Goal: Information Seeking & Learning: Compare options

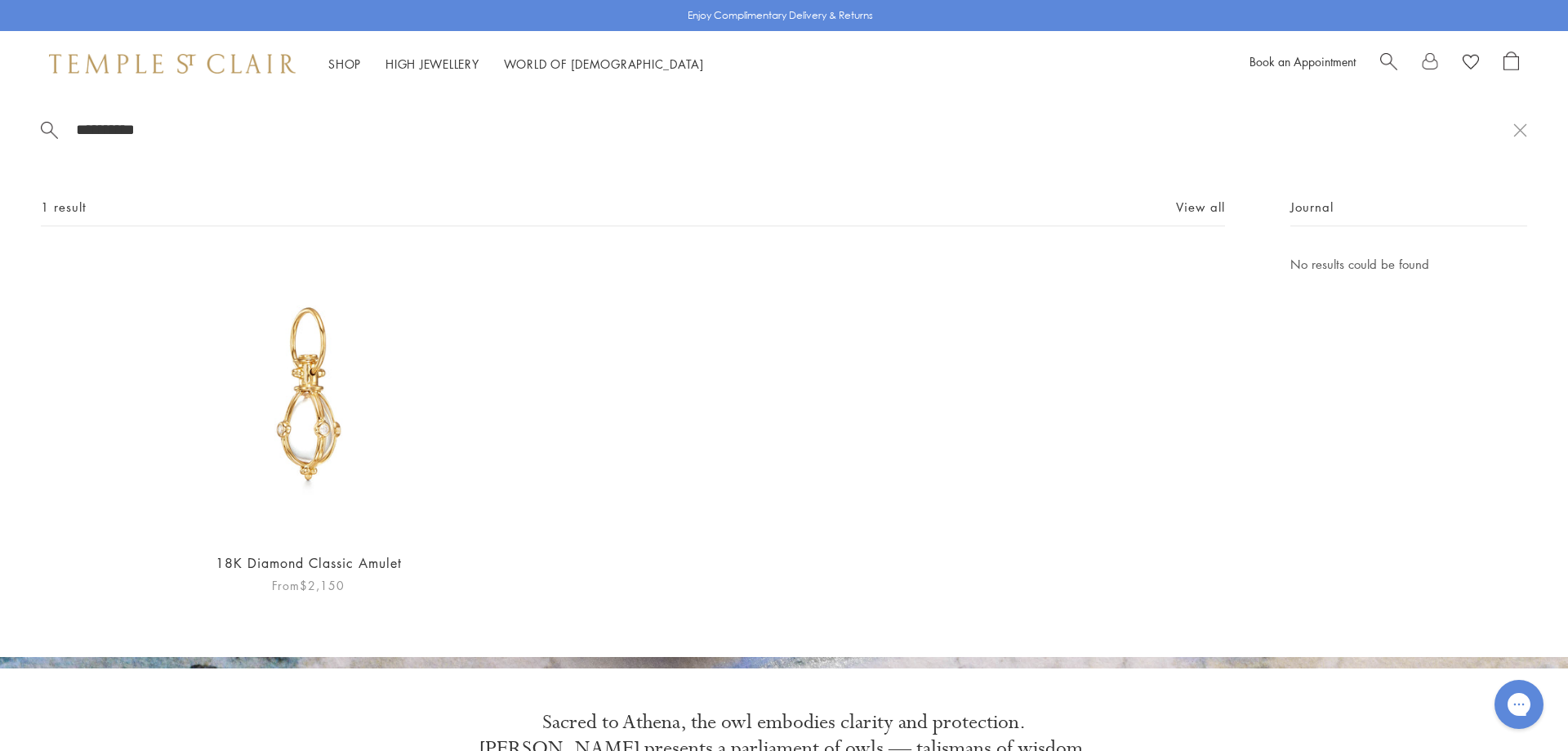
type input "**********"
click at [309, 434] on img at bounding box center [308, 396] width 283 height 283
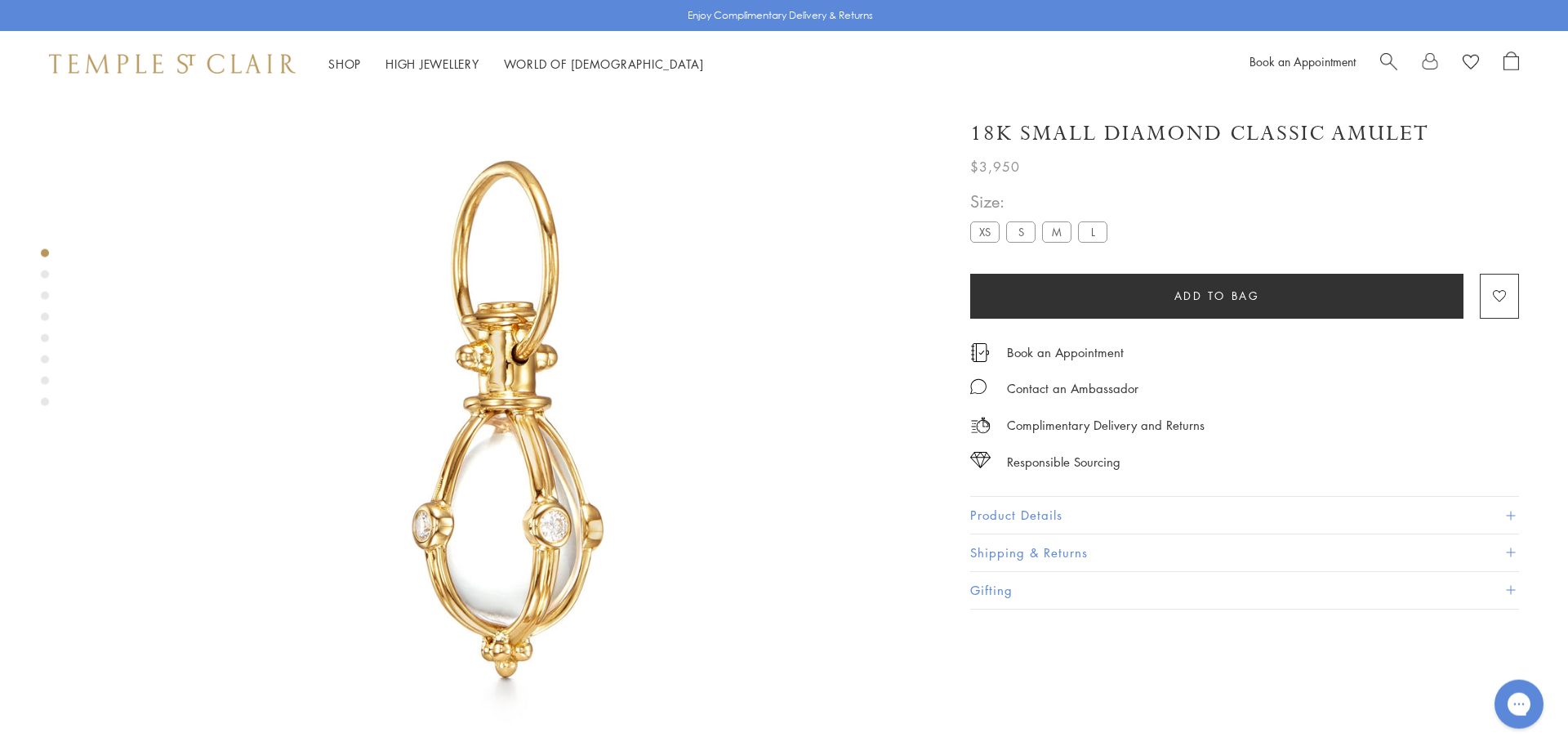
scroll to position [97, 0]
click at [1199, 510] on button "Product Details" at bounding box center [1244, 515] width 549 height 36
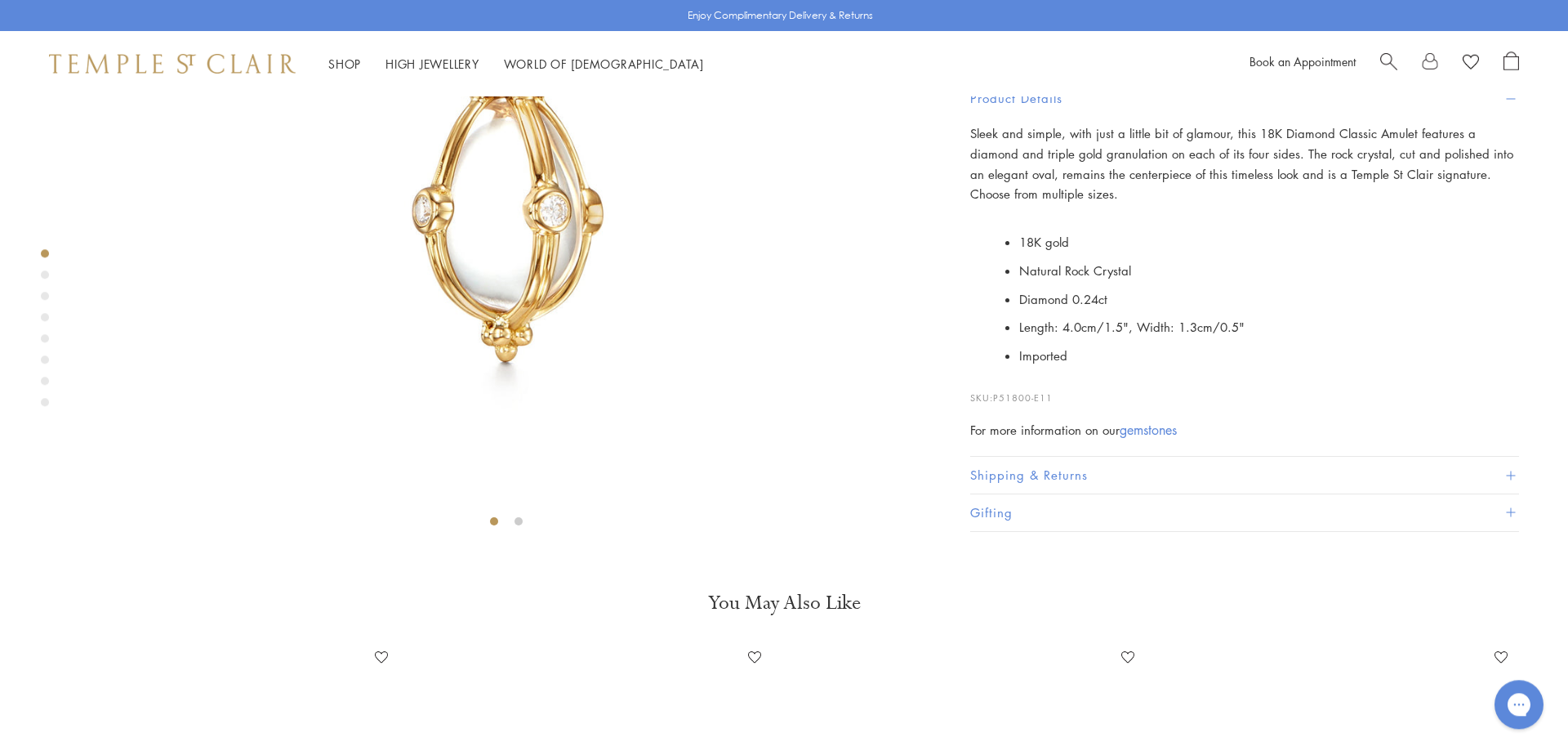
scroll to position [427, 0]
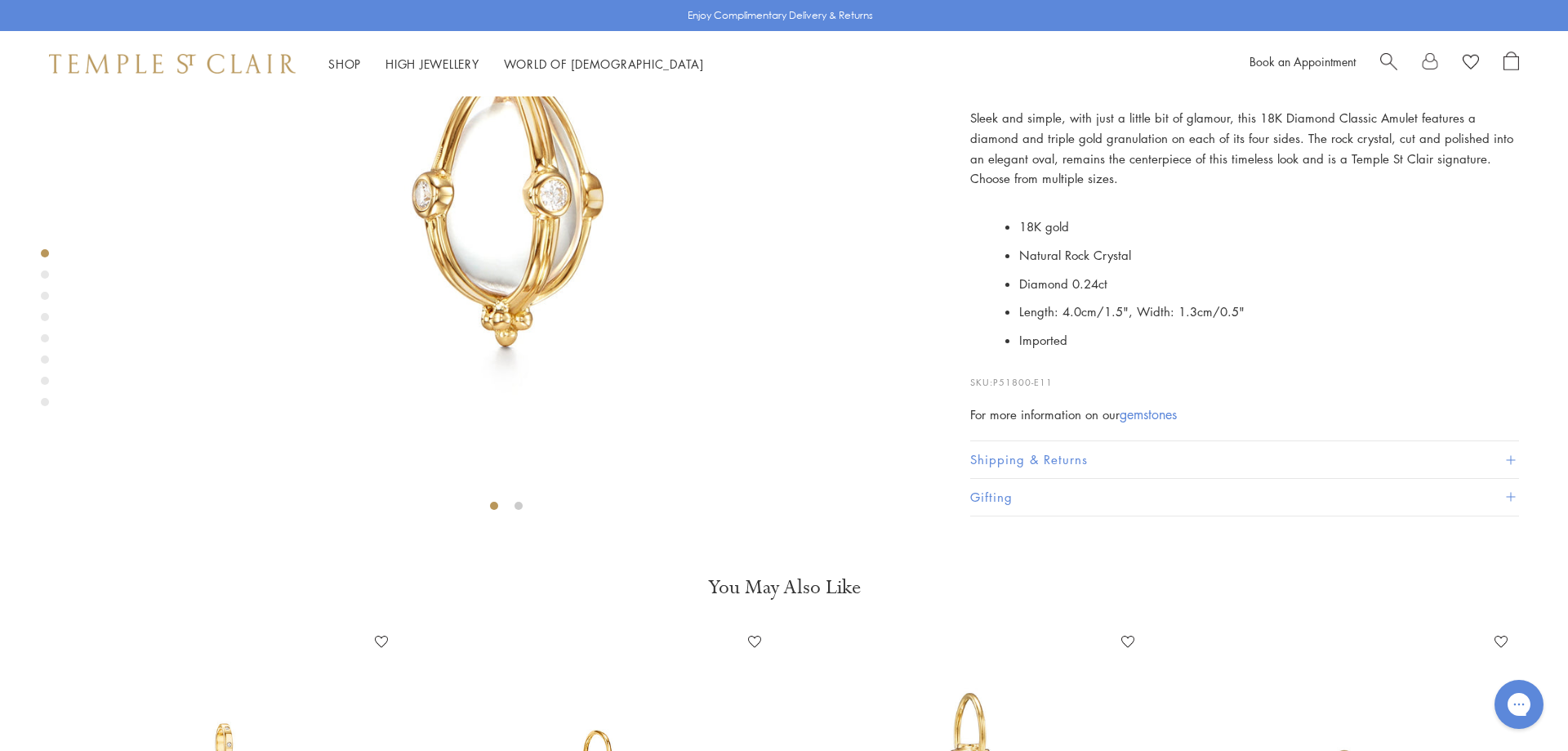
click at [1391, 59] on span "Search" at bounding box center [1389, 60] width 17 height 17
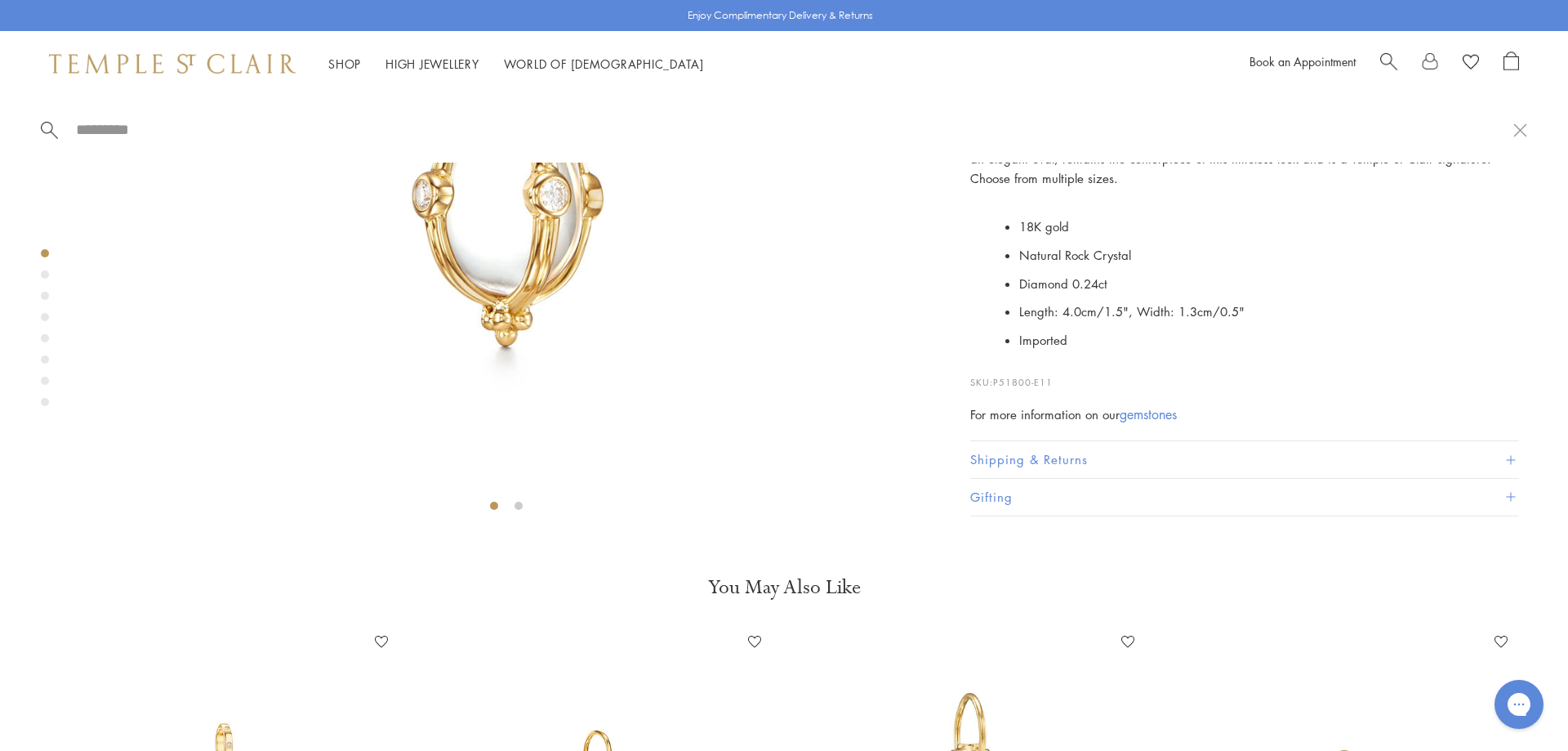
click at [1391, 59] on span "Search" at bounding box center [1389, 60] width 17 height 17
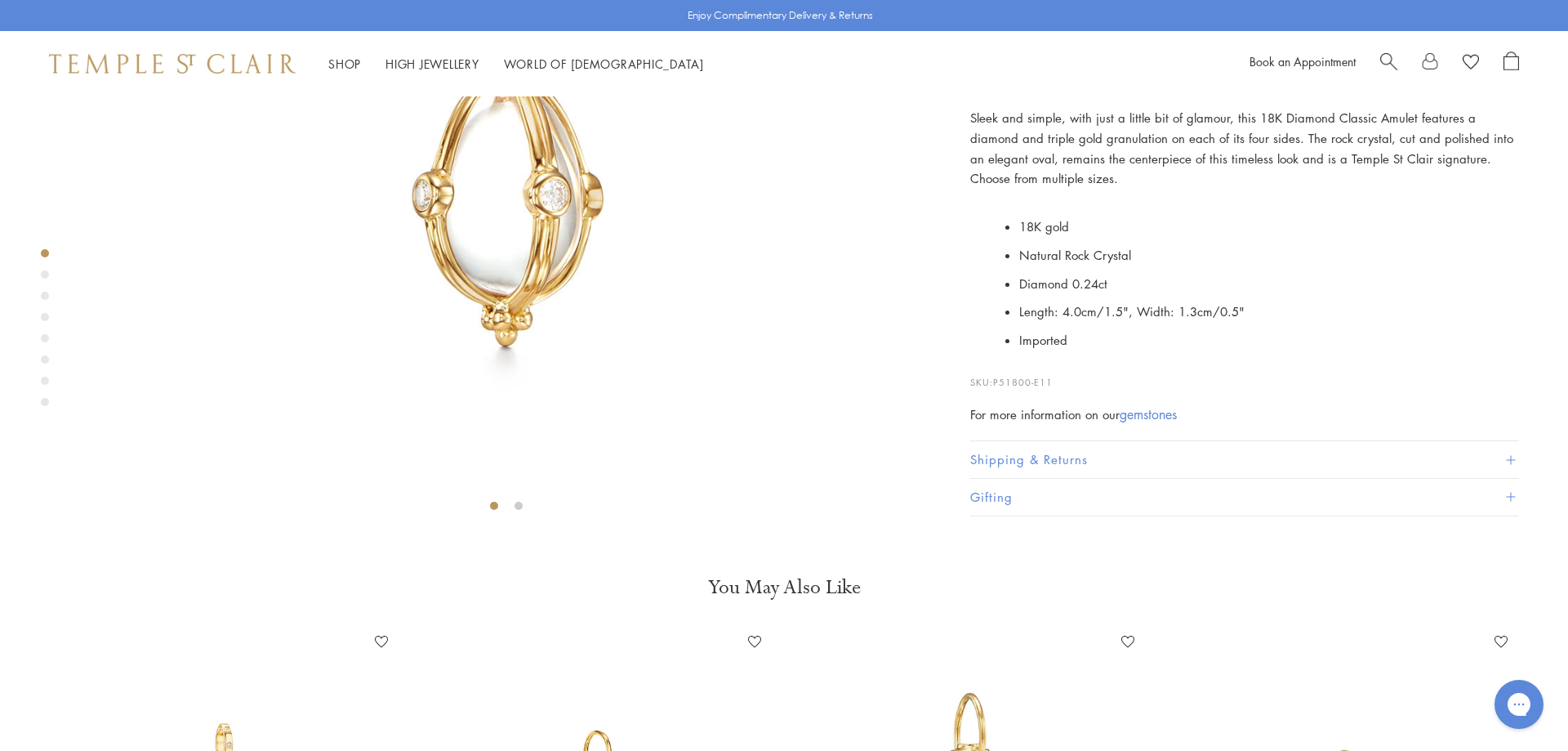
click at [1400, 59] on div at bounding box center [1450, 64] width 139 height 25
click at [1392, 60] on span "Search" at bounding box center [1389, 60] width 17 height 17
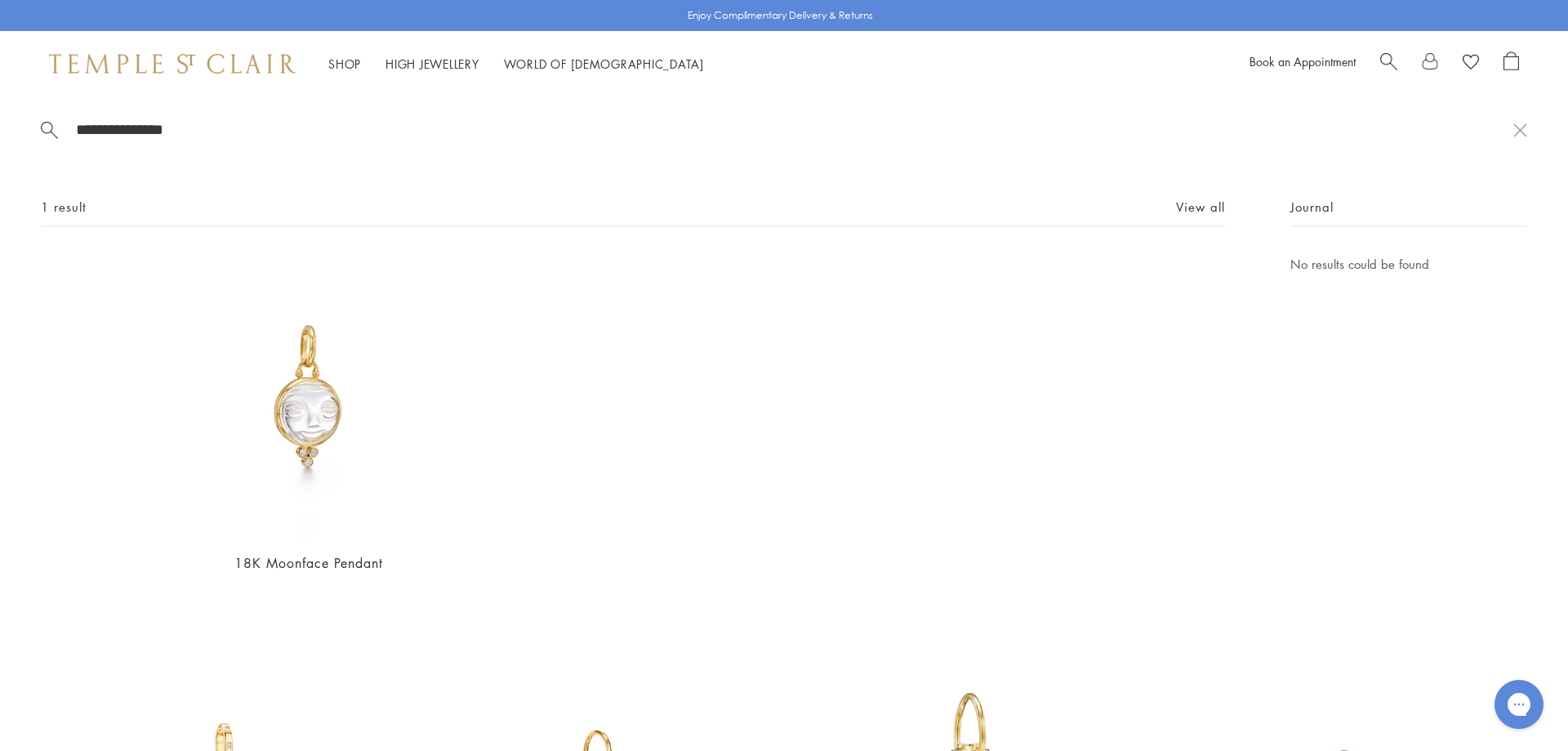
drag, startPoint x: 270, startPoint y: 132, endPoint x: 44, endPoint y: 127, distance: 226.1
click at [75, 127] on input "**********" at bounding box center [794, 130] width 1439 height 19
type input "**********"
click at [299, 402] on img at bounding box center [308, 396] width 283 height 283
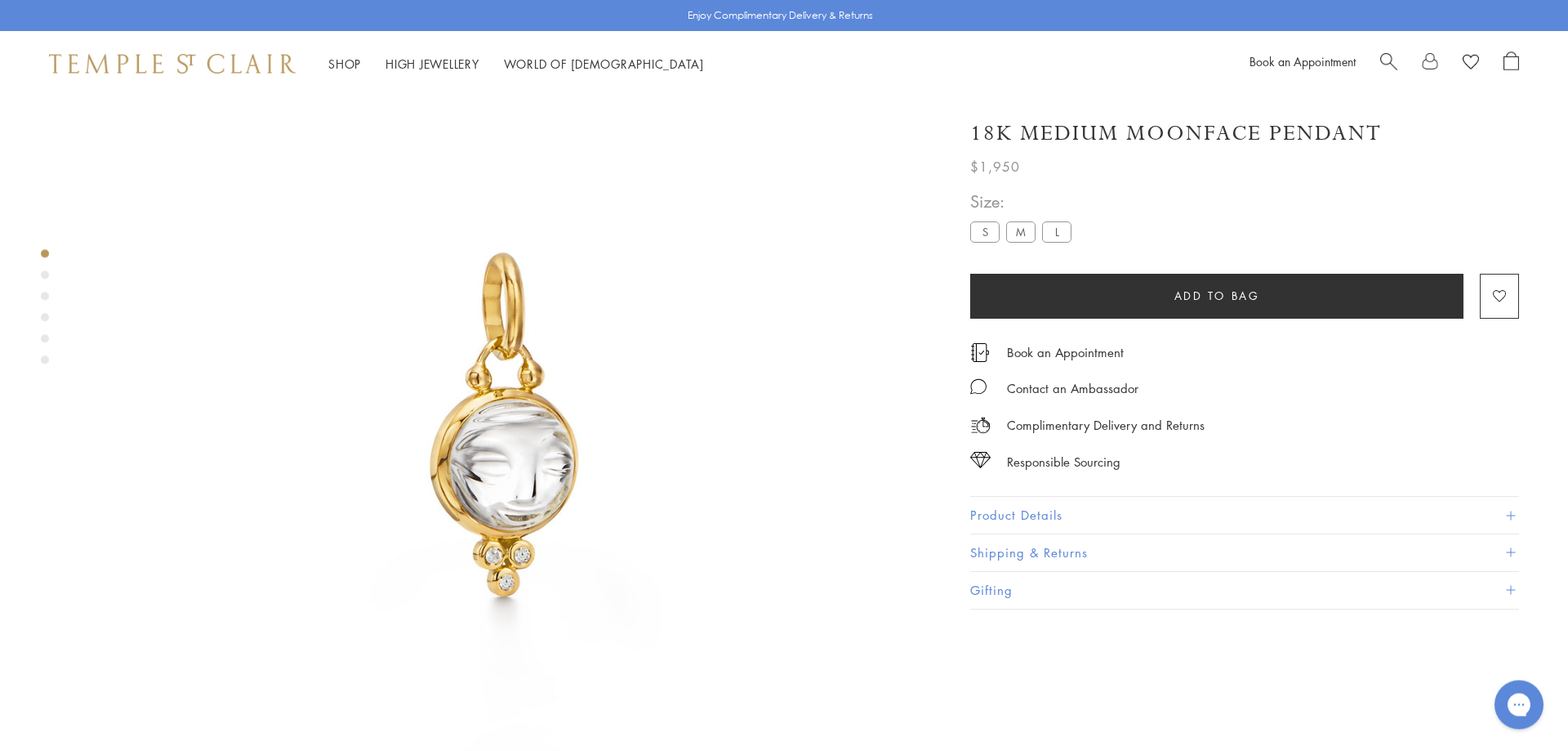
scroll to position [97, 0]
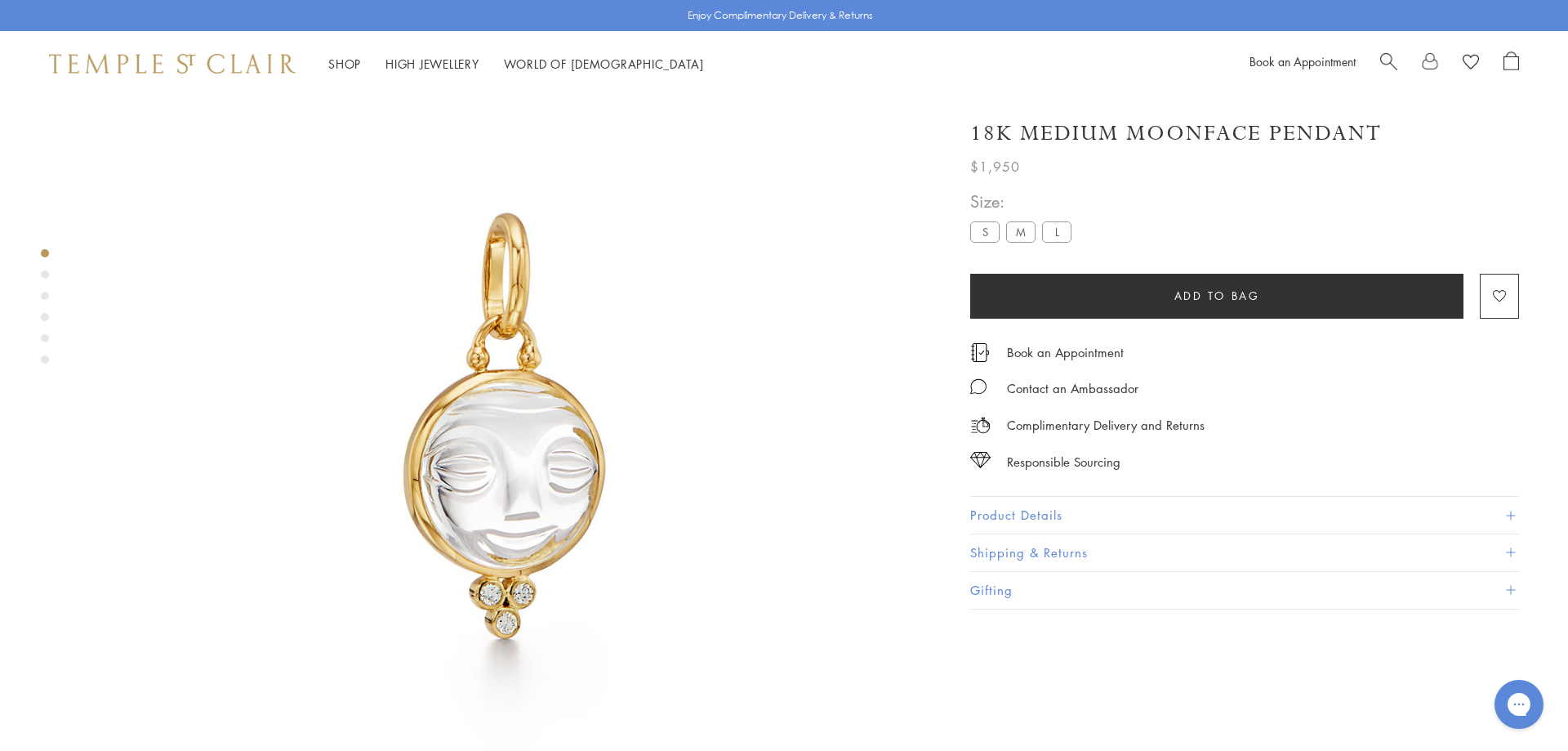
click at [1384, 518] on button "Product Details" at bounding box center [1244, 515] width 549 height 36
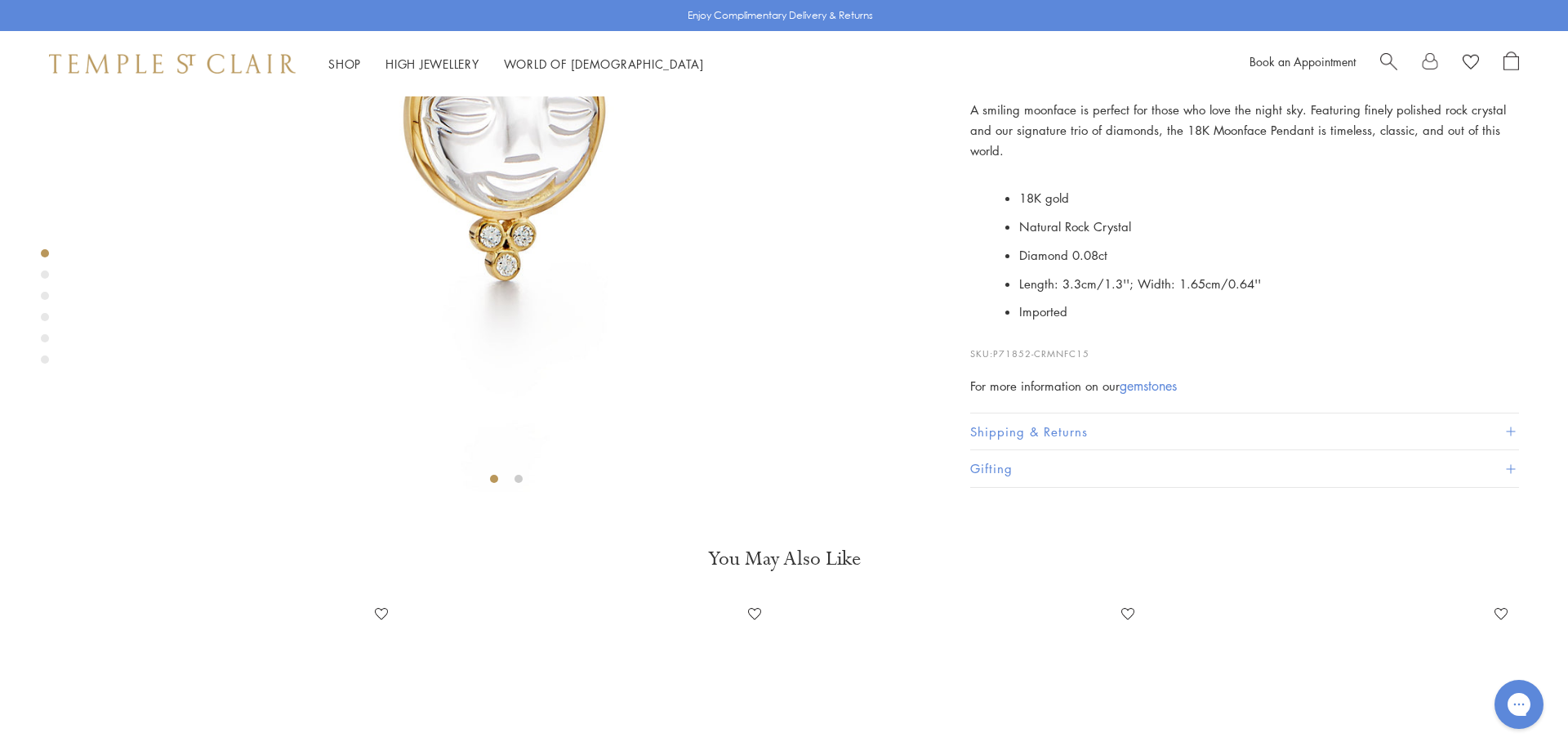
scroll to position [470, 0]
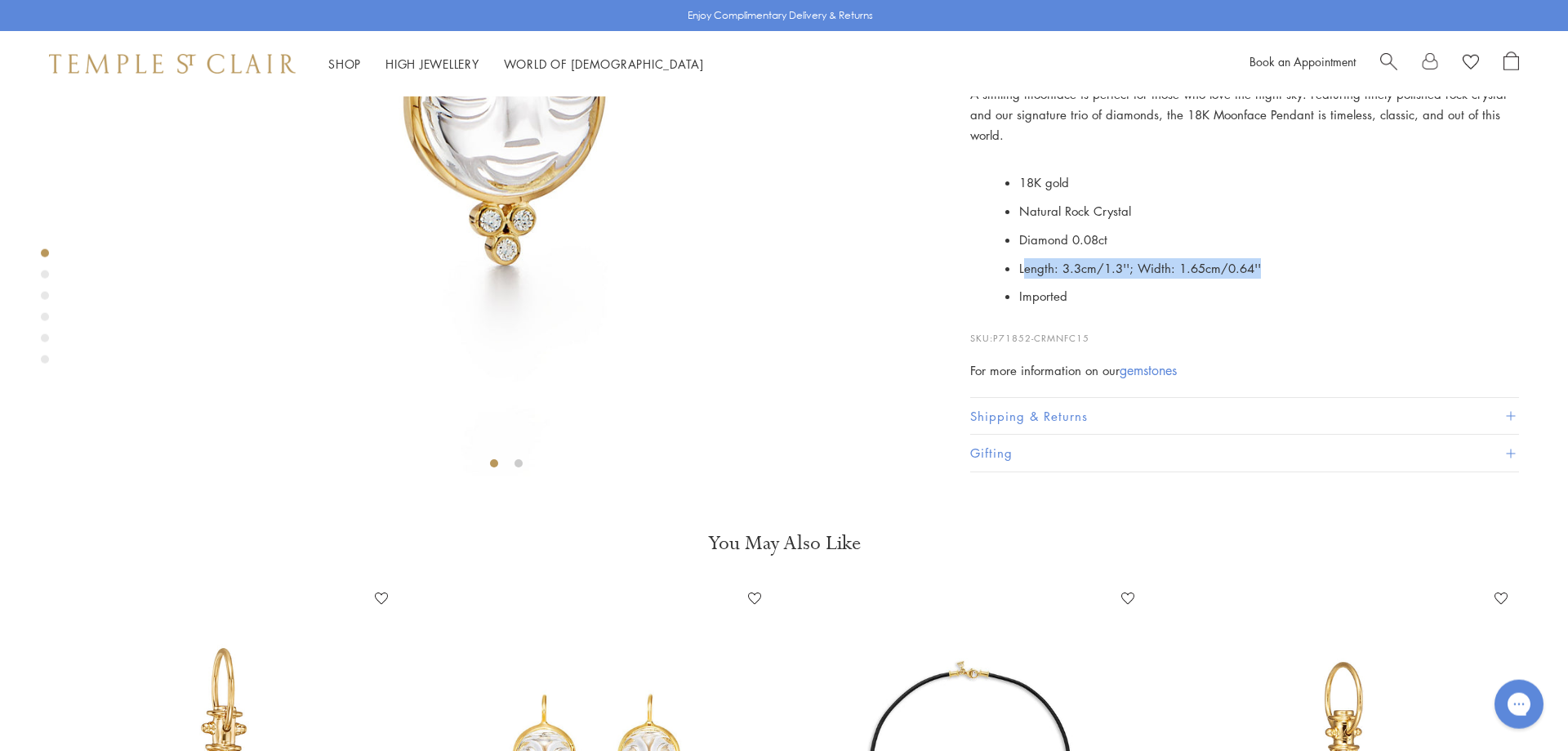
drag, startPoint x: 1277, startPoint y: 549, endPoint x: 1024, endPoint y: 552, distance: 253.0
click at [1024, 283] on li "Length: 3.3cm/1.3''; Width: 1.65cm/0.64''" at bounding box center [1269, 269] width 499 height 29
click at [1269, 283] on li "Length: 3.3cm/1.3''; Width: 1.65cm/0.64''" at bounding box center [1269, 269] width 499 height 29
drag, startPoint x: 1270, startPoint y: 557, endPoint x: 1022, endPoint y: 533, distance: 249.2
click at [1022, 283] on li "Length: 3.3cm/1.3''; Width: 1.65cm/0.64''" at bounding box center [1269, 269] width 499 height 29
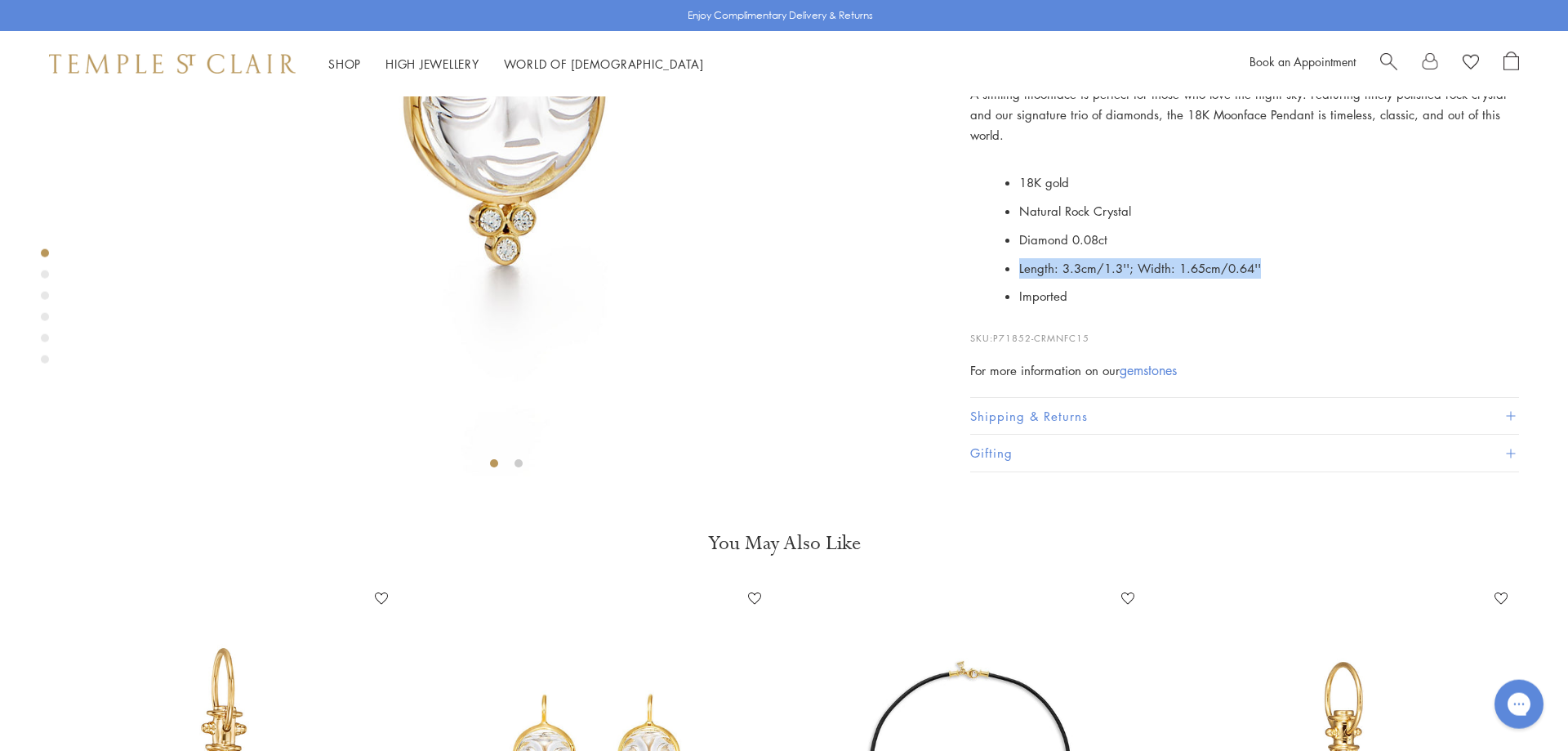
copy span "Length: 3.3cm/1.3''; Width: 1.65cm/0.64''"
drag, startPoint x: 1207, startPoint y: 389, endPoint x: 1309, endPoint y: 391, distance: 102.0
click at [1309, 145] on p "A smiling moonface is perfect for those who love the night sky. Featuring finel…" at bounding box center [1244, 115] width 549 height 60
copy p "Moonface Pendant"
click at [1382, 64] on span "Search" at bounding box center [1389, 60] width 17 height 17
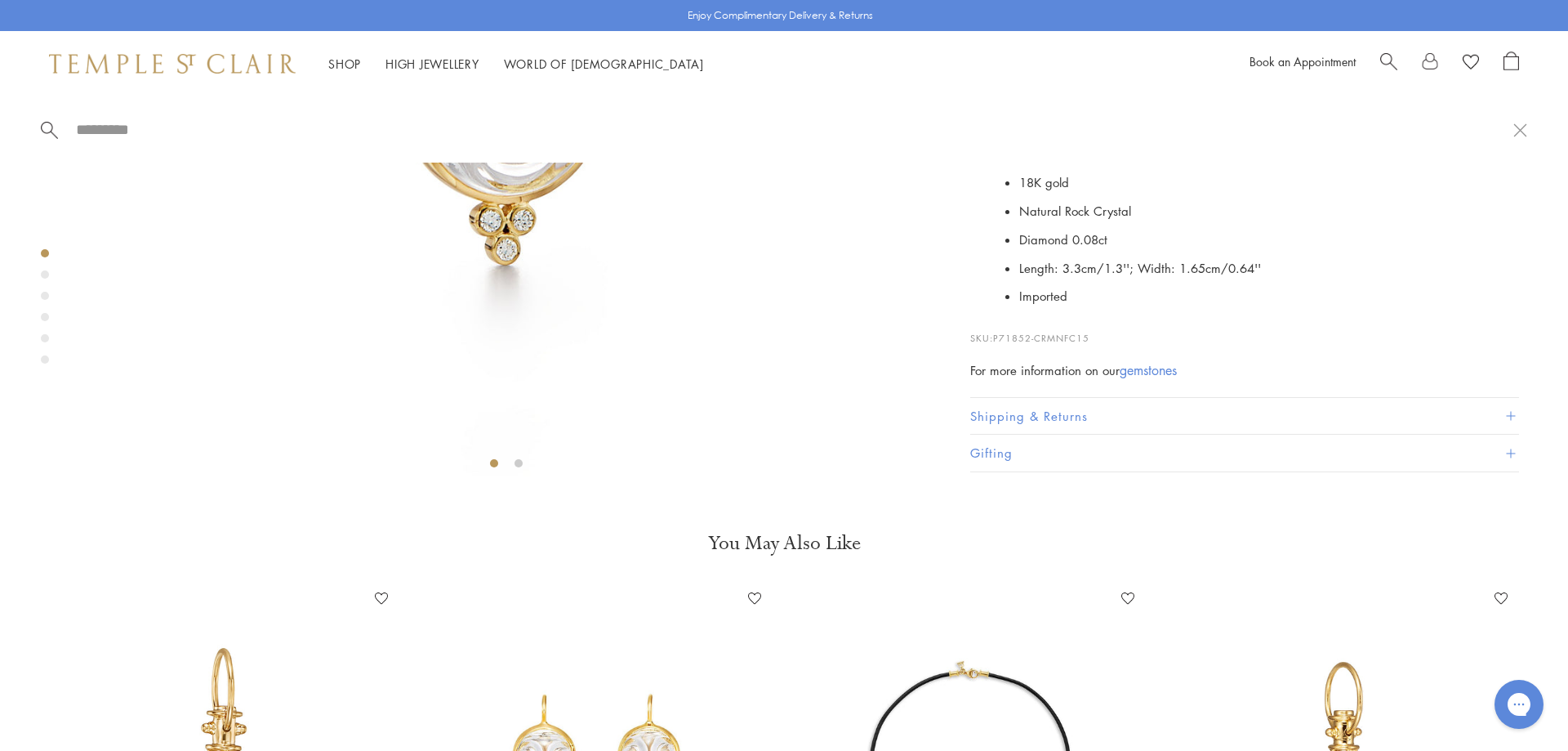
paste input "**********"
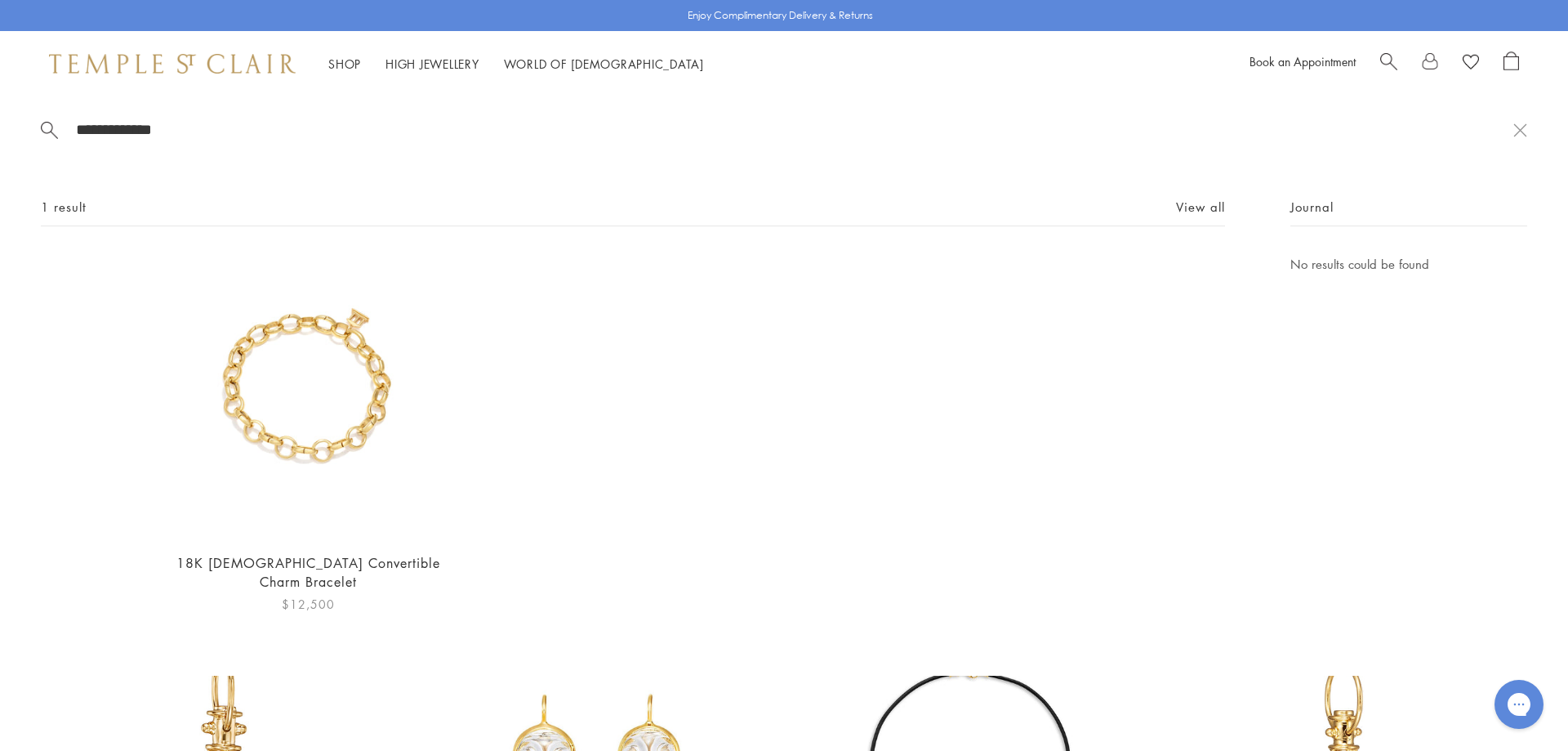
type input "**********"
click at [384, 382] on img at bounding box center [308, 396] width 283 height 283
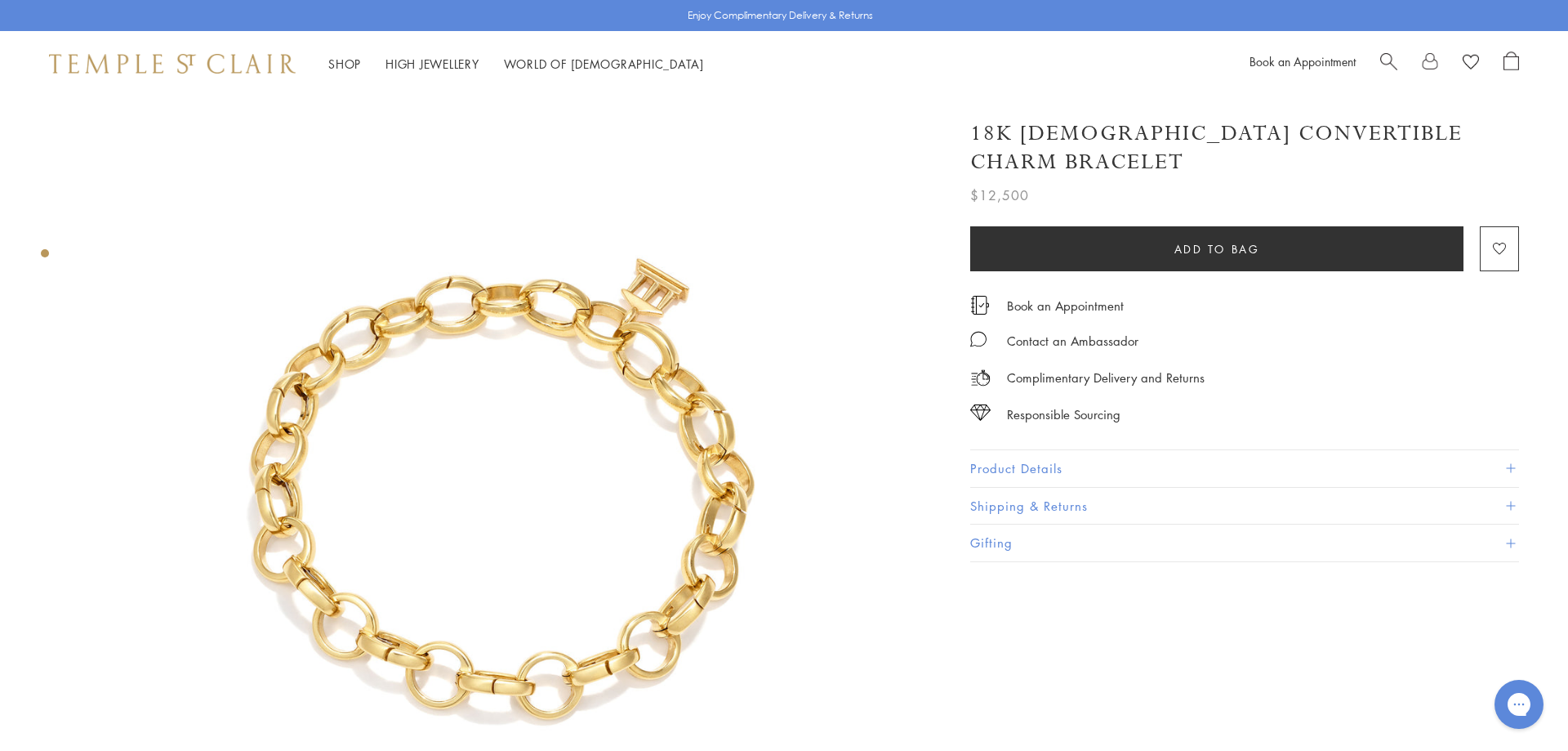
click at [1359, 451] on button "Product Details" at bounding box center [1244, 468] width 549 height 36
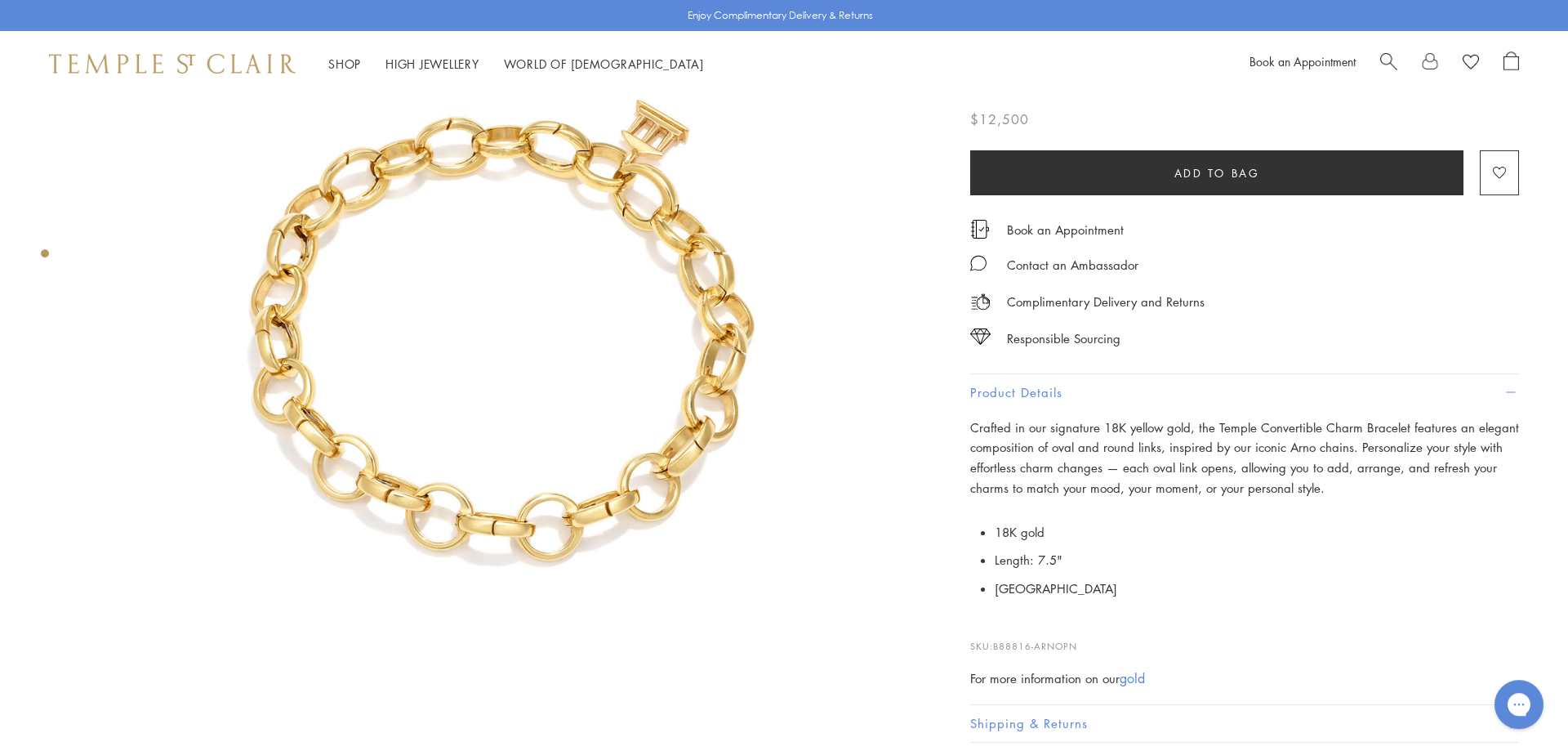
scroll to position [162, 0]
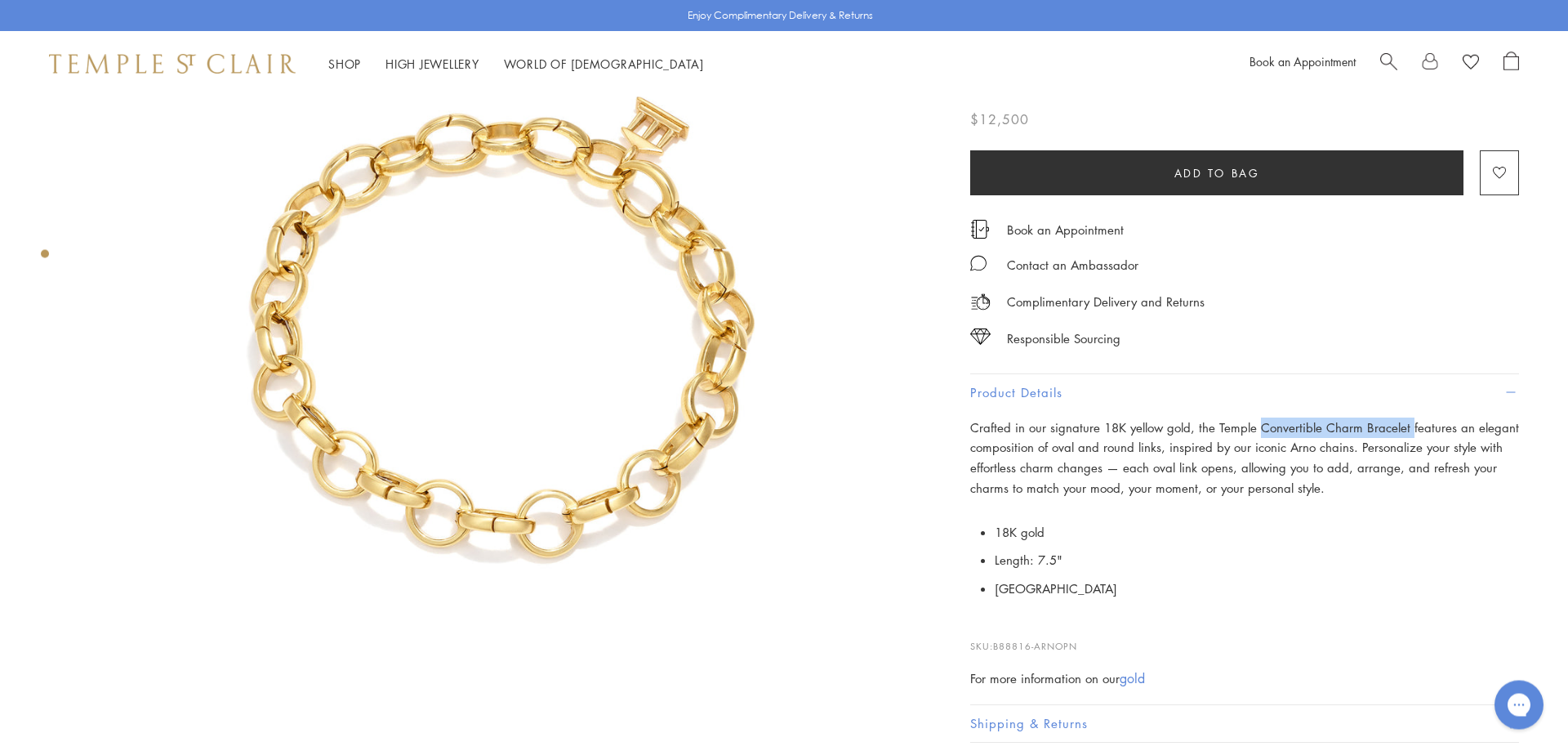
drag, startPoint x: 1255, startPoint y: 393, endPoint x: 1404, endPoint y: 403, distance: 149.3
click at [1404, 418] on p "Crafted in our signature 18K yellow gold, the Temple Convertible Charm Bracelet…" at bounding box center [1244, 457] width 549 height 81
copy p "Convertible Charm Bracelet"
click at [1389, 56] on span "Search" at bounding box center [1389, 60] width 17 height 17
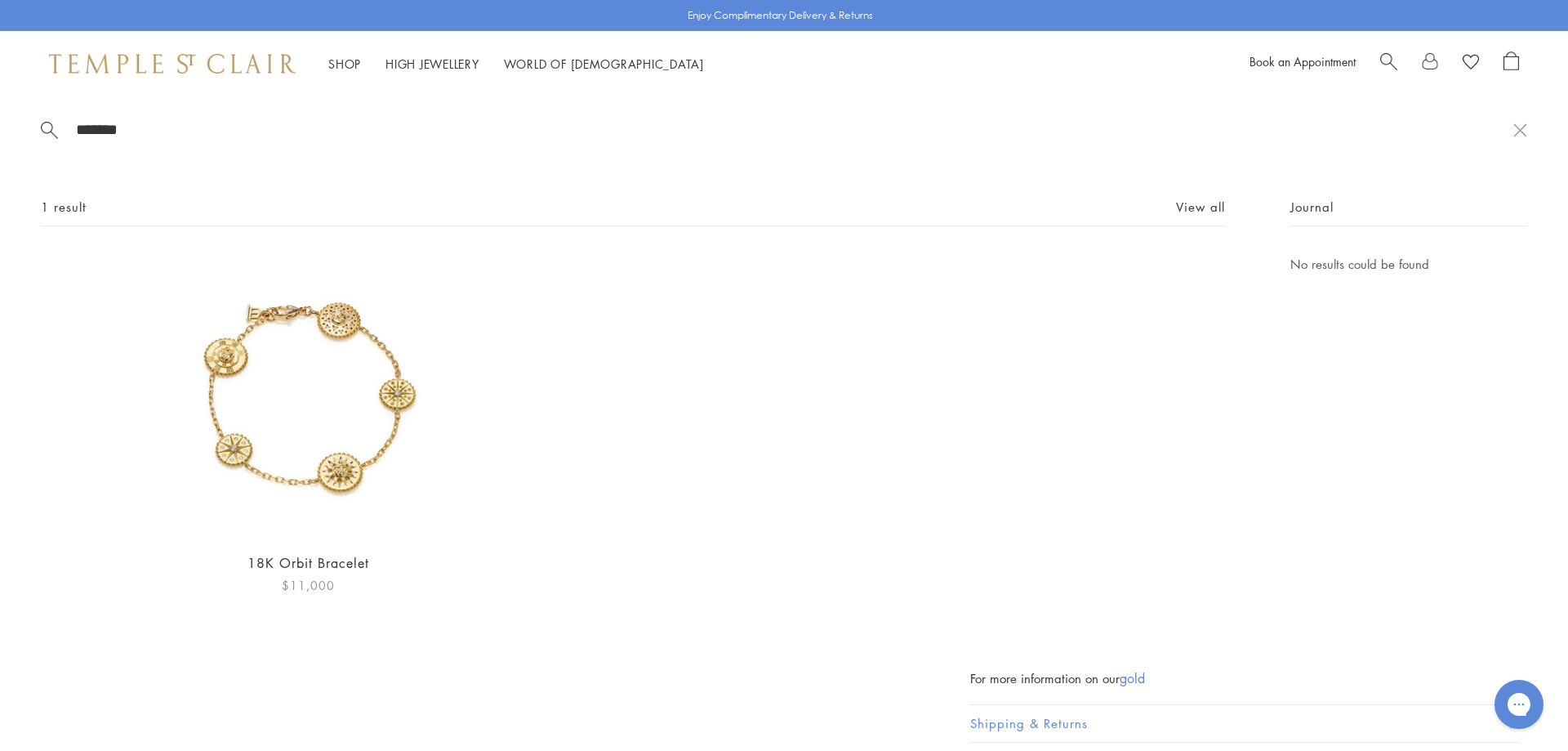
type input "*******"
click at [254, 364] on img at bounding box center [308, 396] width 283 height 283
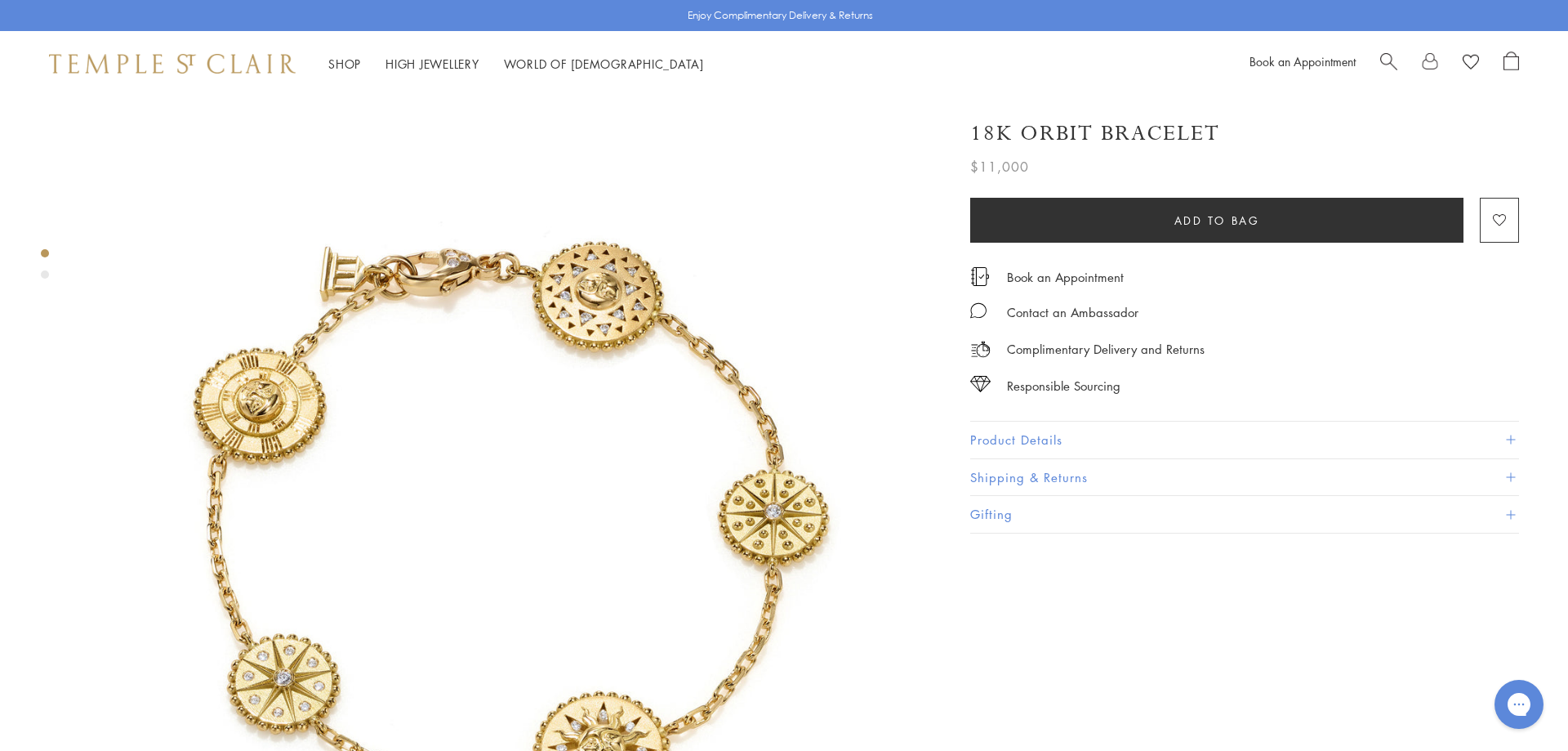
click at [1501, 435] on button "Product Details" at bounding box center [1244, 440] width 549 height 36
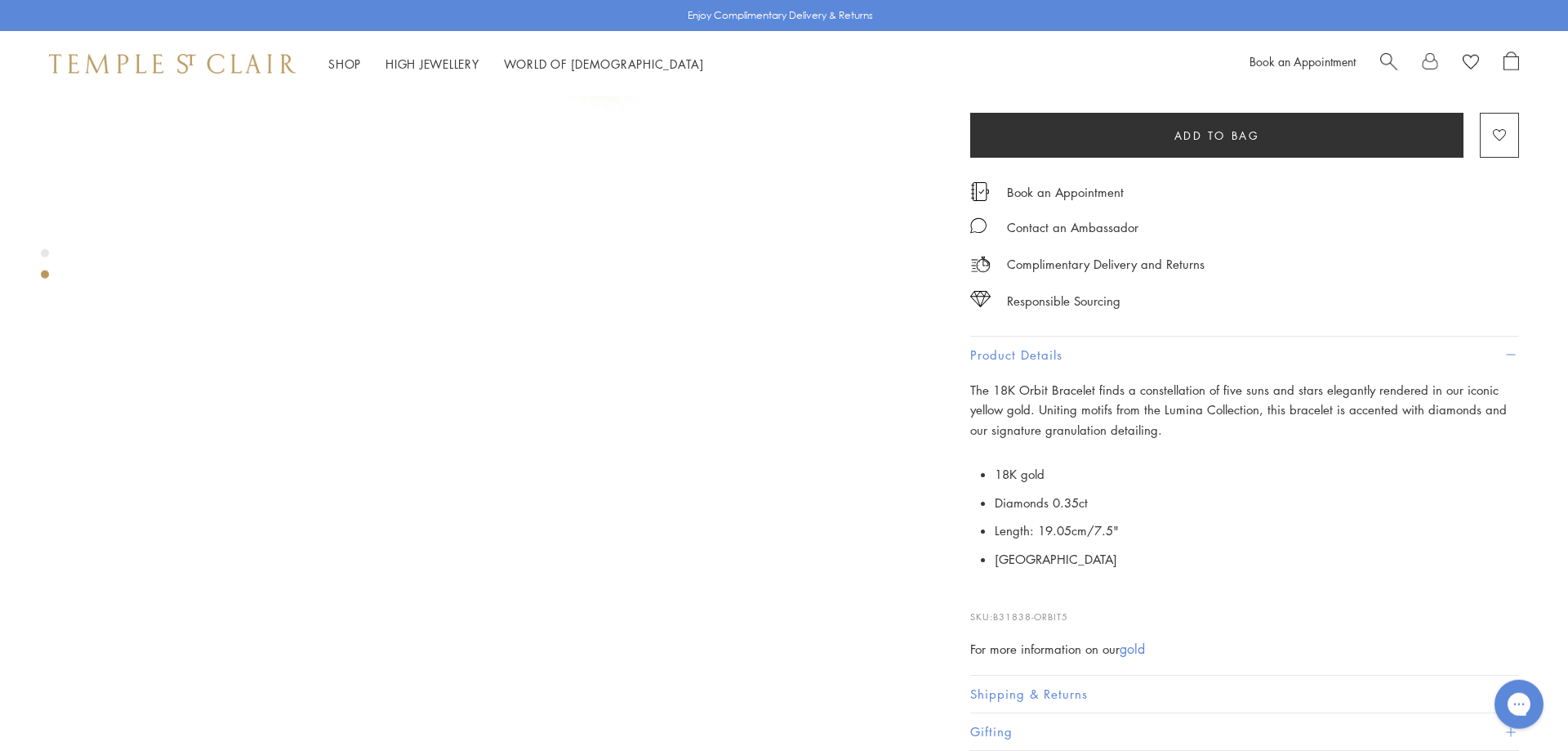
scroll to position [732, 0]
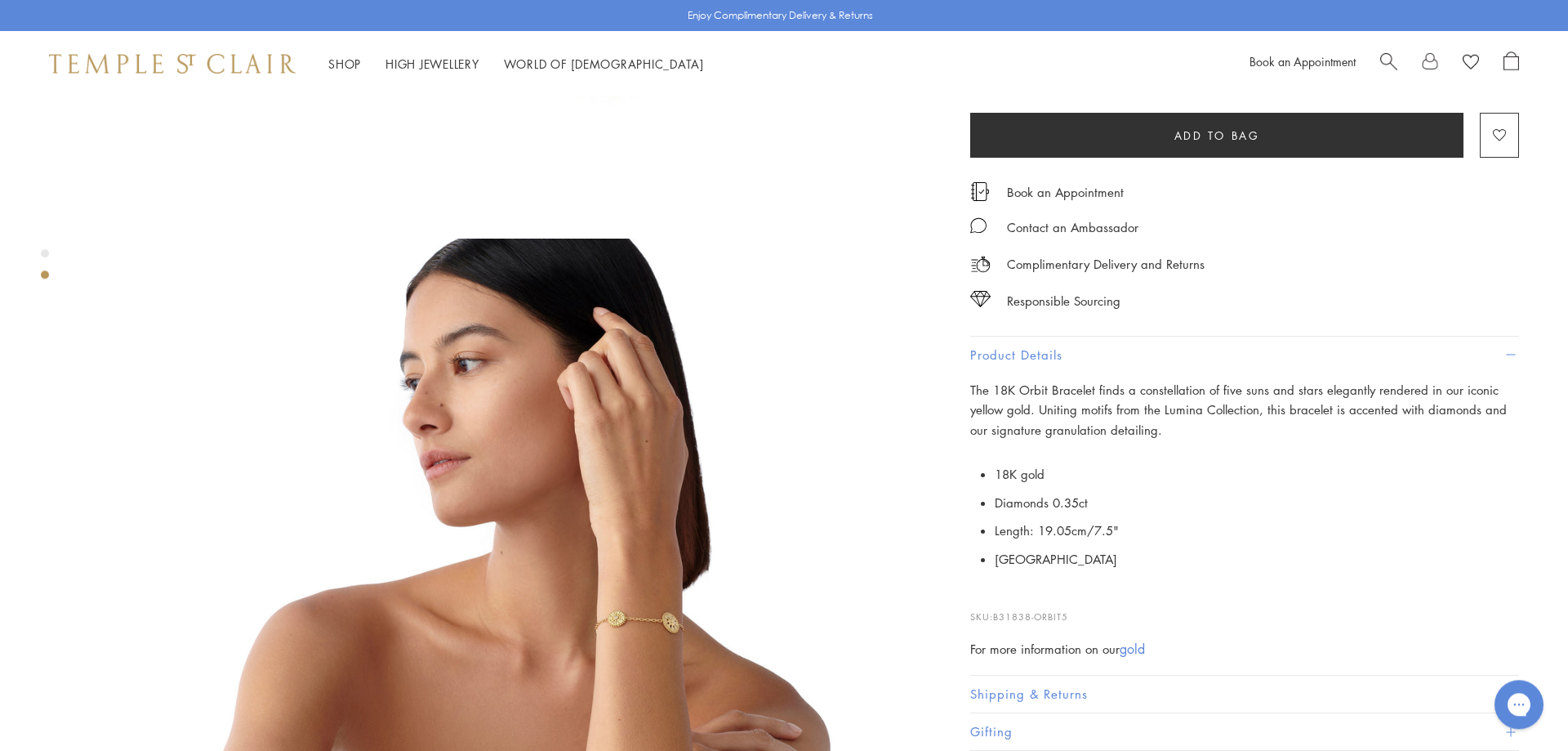
drag, startPoint x: 1080, startPoint y: 618, endPoint x: 996, endPoint y: 620, distance: 84.0
click at [996, 620] on p "SKU: B31838-ORBIT5" at bounding box center [1244, 608] width 549 height 31
copy p "B31838-ORBIT5"
drag, startPoint x: 1119, startPoint y: 528, endPoint x: 1008, endPoint y: 533, distance: 111.1
click at [1008, 533] on li "Length: 19.05cm/7.5"" at bounding box center [1257, 531] width 524 height 29
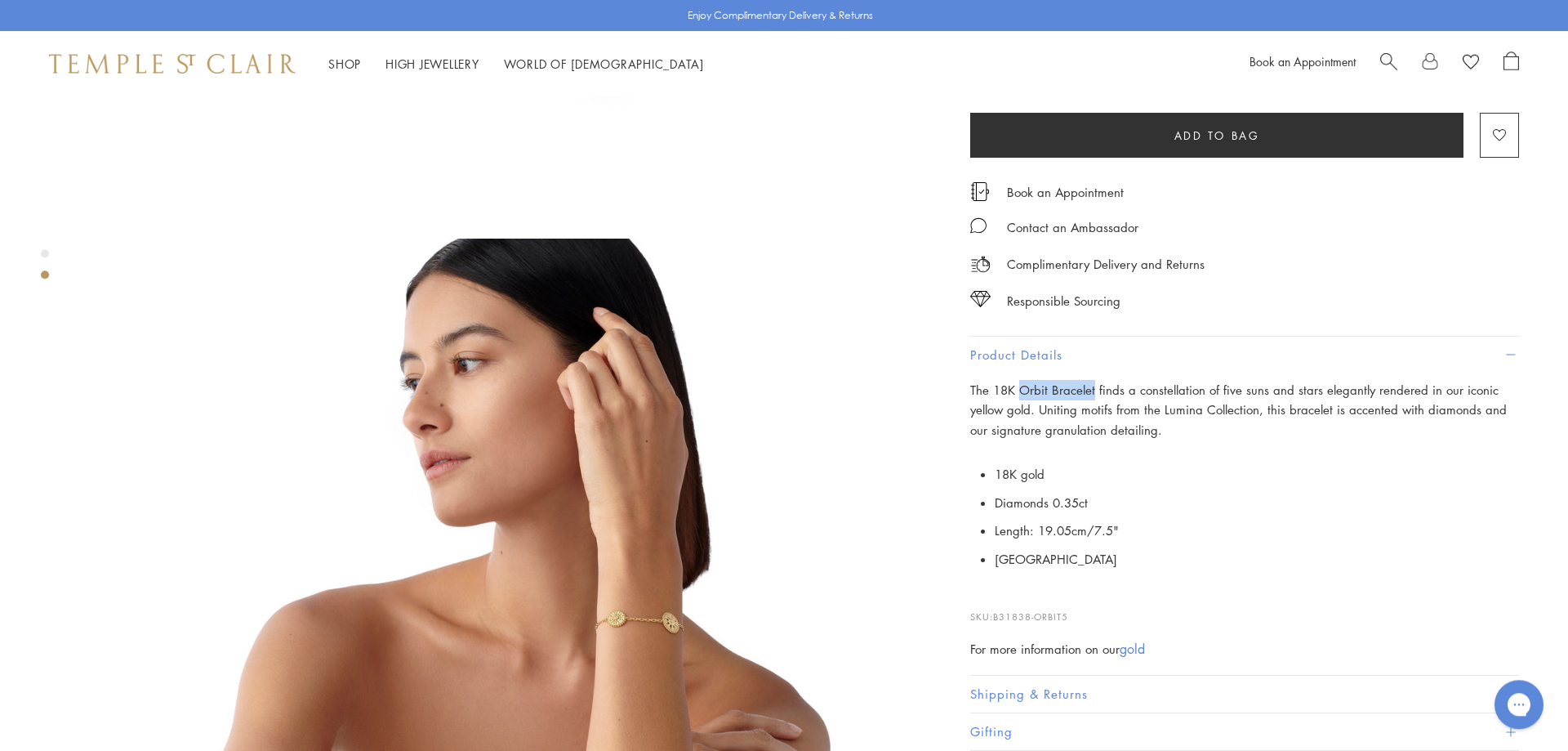
drag, startPoint x: 1018, startPoint y: 388, endPoint x: 1093, endPoint y: 394, distance: 75.2
click at [1093, 394] on p "The 18K Orbit Bracelet finds a constellation of five suns and stars elegantly r…" at bounding box center [1244, 410] width 549 height 60
copy p "Orbit Bracelet"
drag, startPoint x: 1164, startPoint y: 408, endPoint x: 1253, endPoint y: 407, distance: 89.0
click at [1253, 407] on p "The 18K Orbit Bracelet finds a constellation of five suns and stars elegantly r…" at bounding box center [1244, 410] width 549 height 60
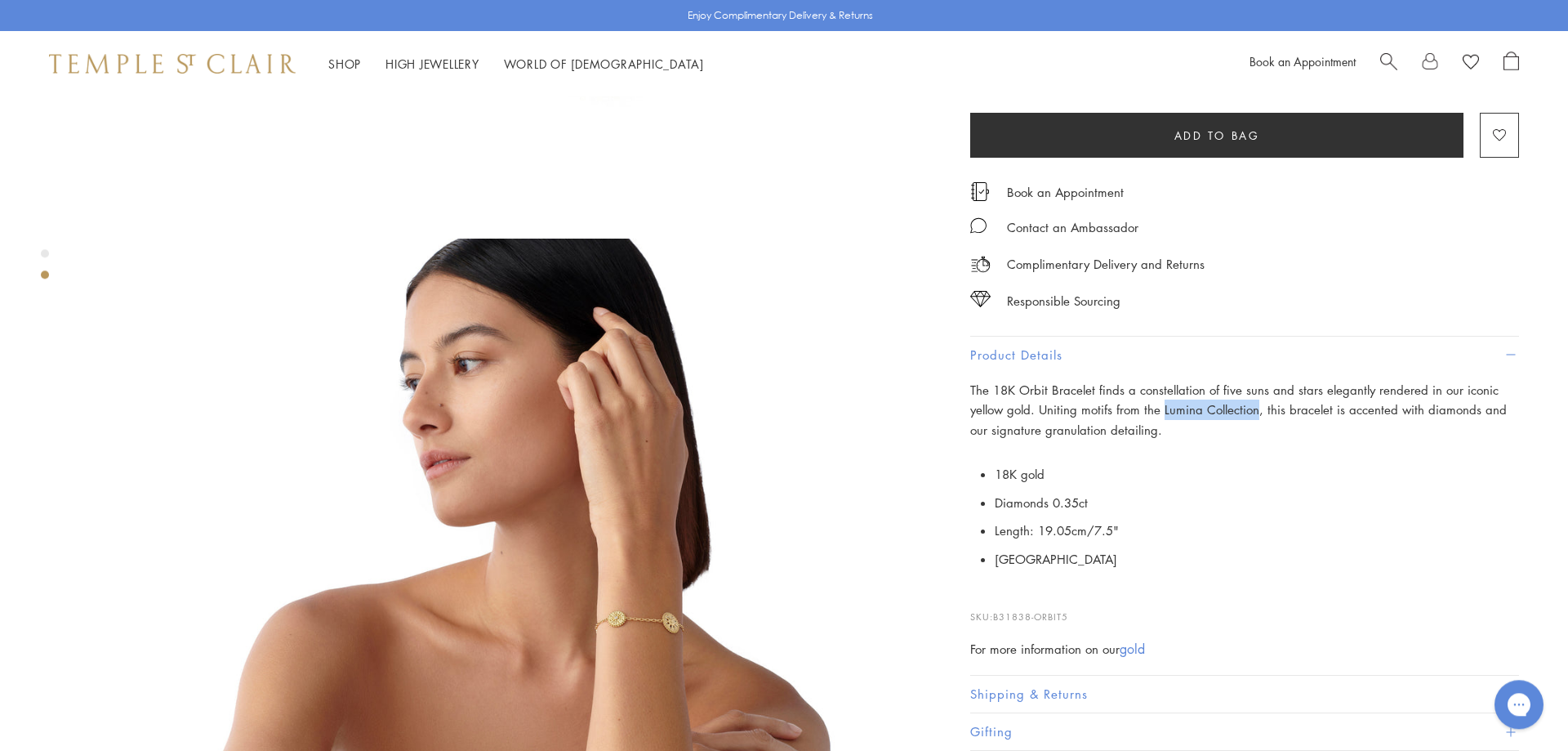
copy p "Lumina Collection"
click at [47, 255] on div "Product gallery navigation" at bounding box center [45, 254] width 8 height 8
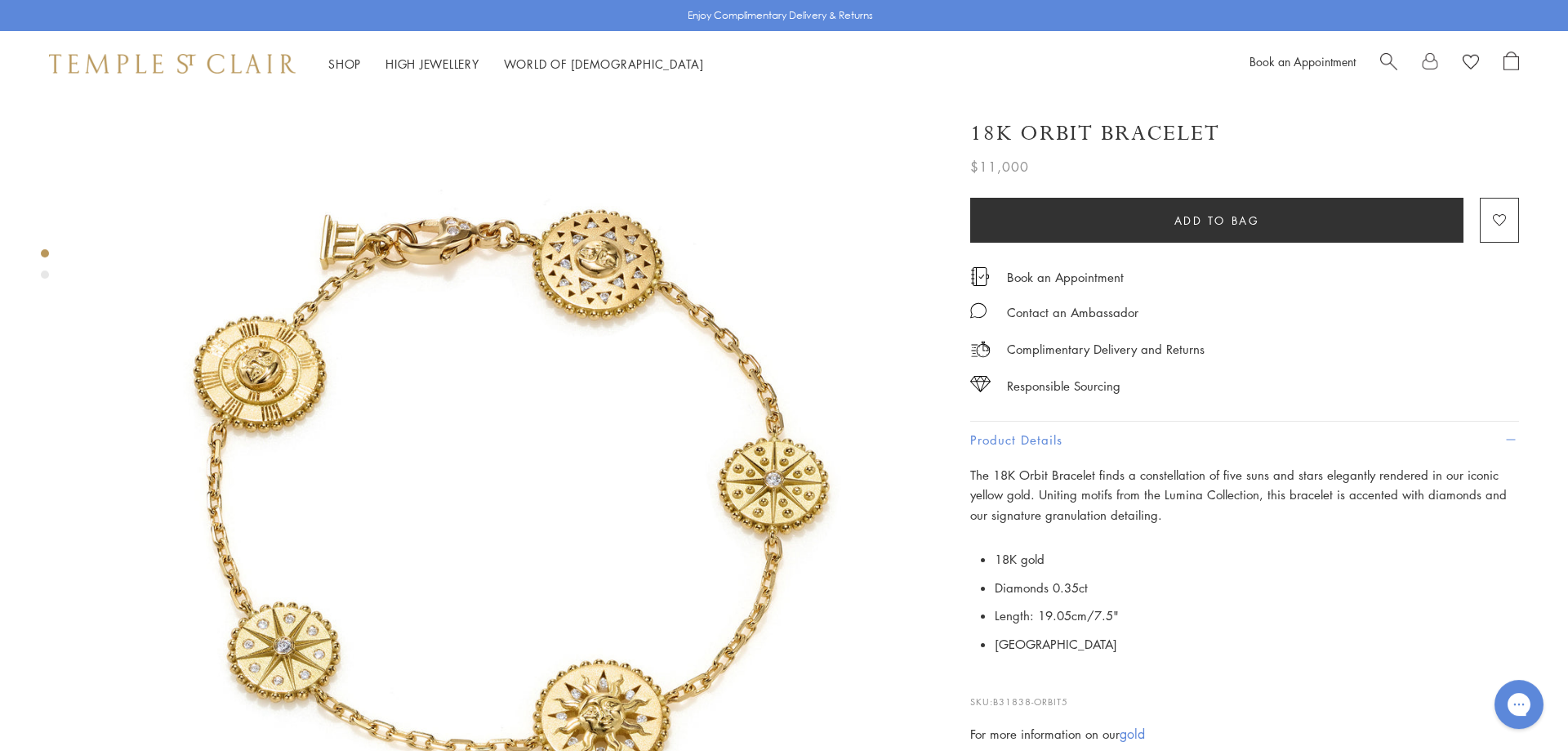
scroll to position [31, 0]
drag, startPoint x: 1159, startPoint y: 489, endPoint x: 1253, endPoint y: 496, distance: 94.3
click at [1253, 496] on p "The 18K Orbit Bracelet finds a constellation of five suns and stars elegantly r…" at bounding box center [1244, 495] width 549 height 60
copy p "Lumina Collection"
click at [1385, 59] on span "Search" at bounding box center [1389, 60] width 17 height 17
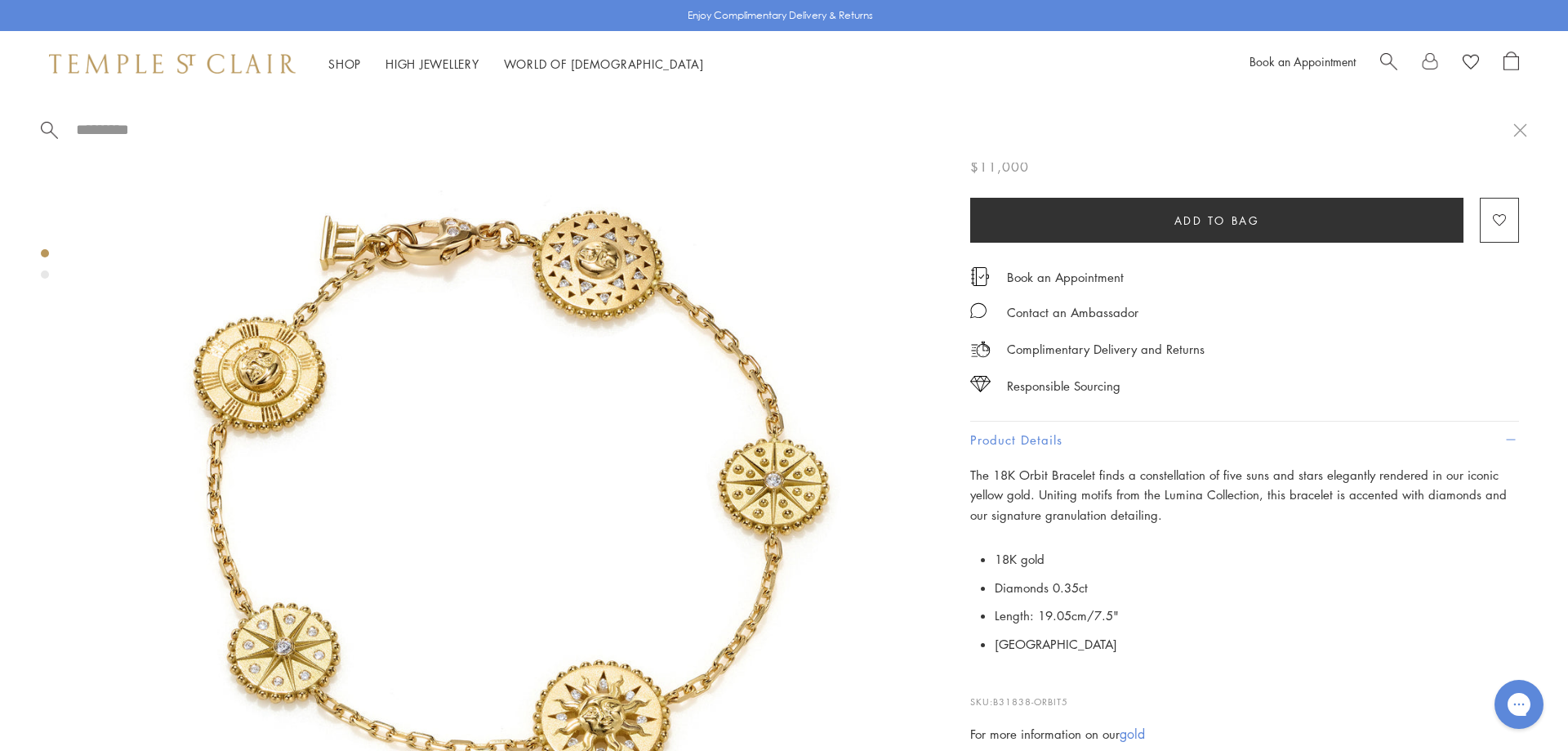
click at [1383, 61] on span "Search" at bounding box center [1389, 60] width 17 height 17
click at [1388, 61] on span "Search" at bounding box center [1389, 60] width 17 height 17
click at [1387, 60] on span "Search" at bounding box center [1389, 60] width 17 height 17
click at [1381, 59] on span "Search" at bounding box center [1389, 60] width 17 height 17
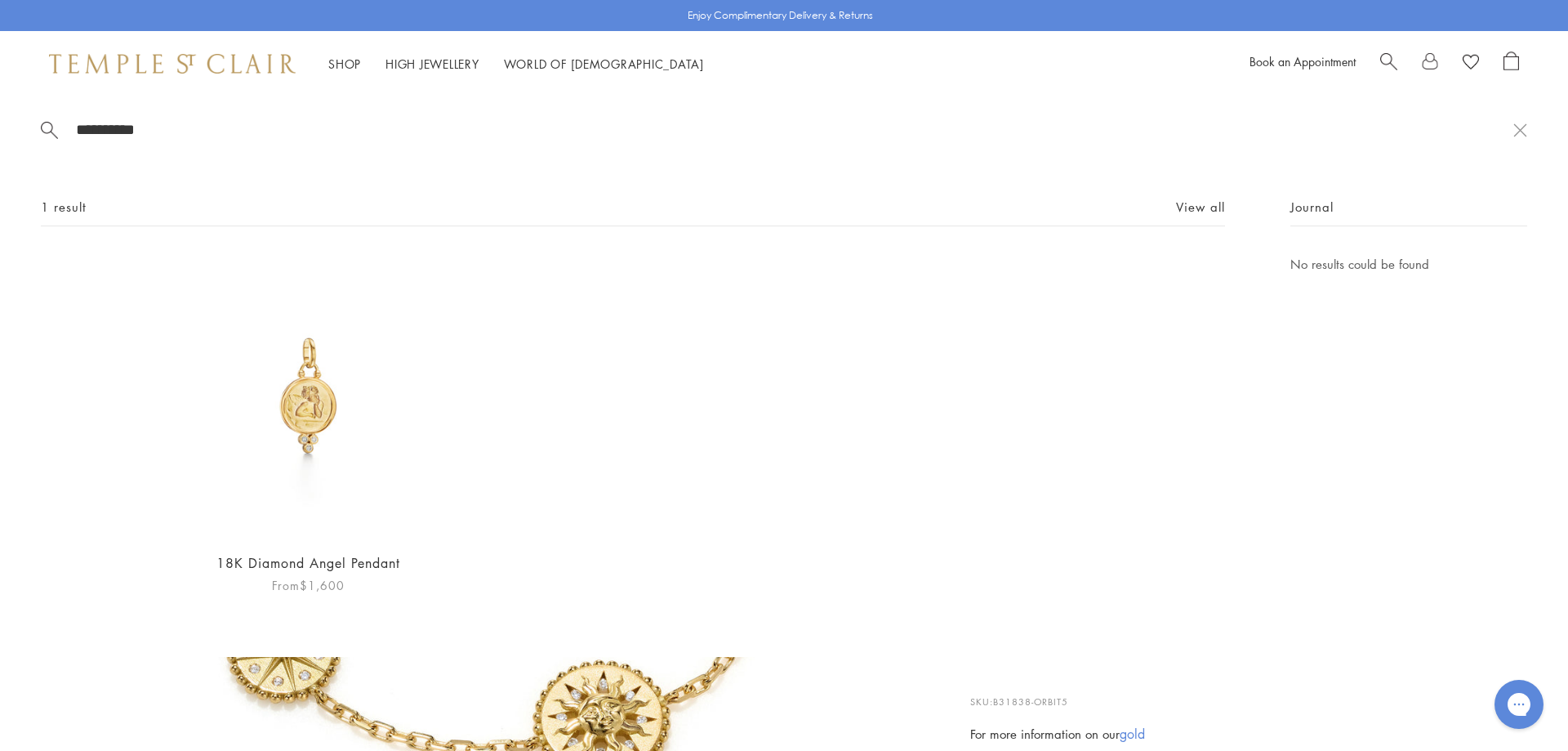
type input "**********"
click at [302, 440] on img at bounding box center [308, 396] width 283 height 283
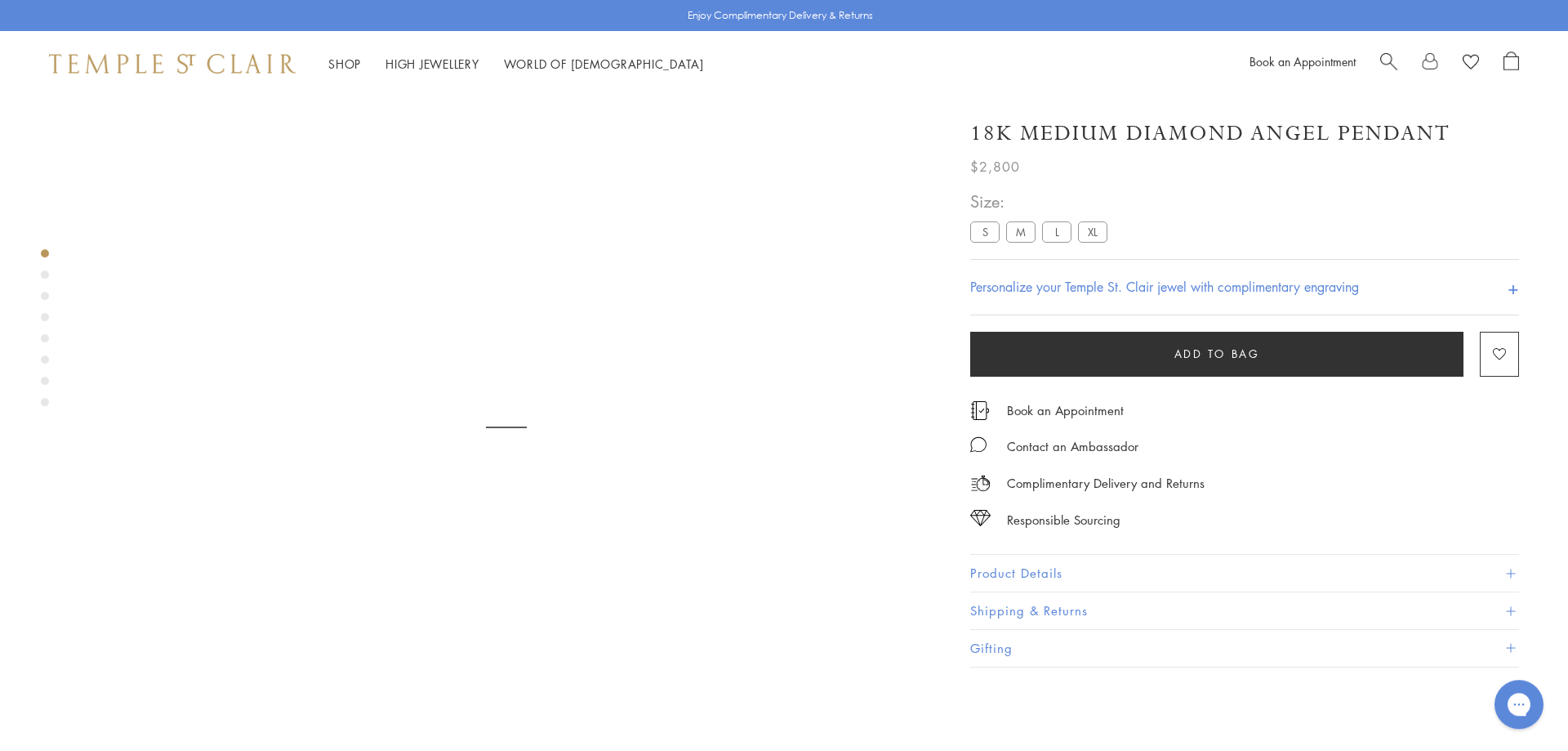
scroll to position [97, 0]
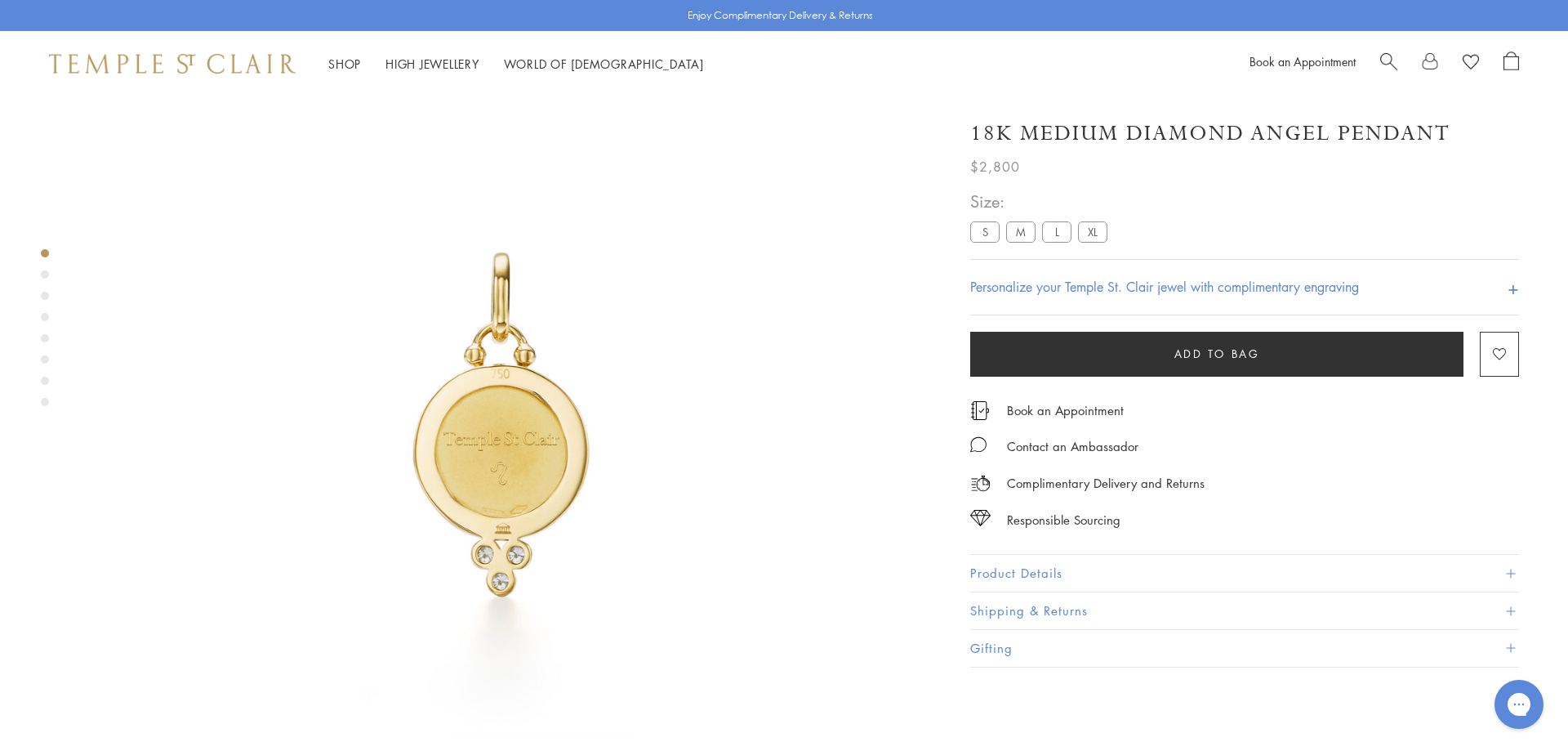
click at [46, 277] on div "Product gallery navigation" at bounding box center [45, 275] width 8 height 8
click at [46, 252] on div "Product gallery navigation" at bounding box center [45, 254] width 8 height 8
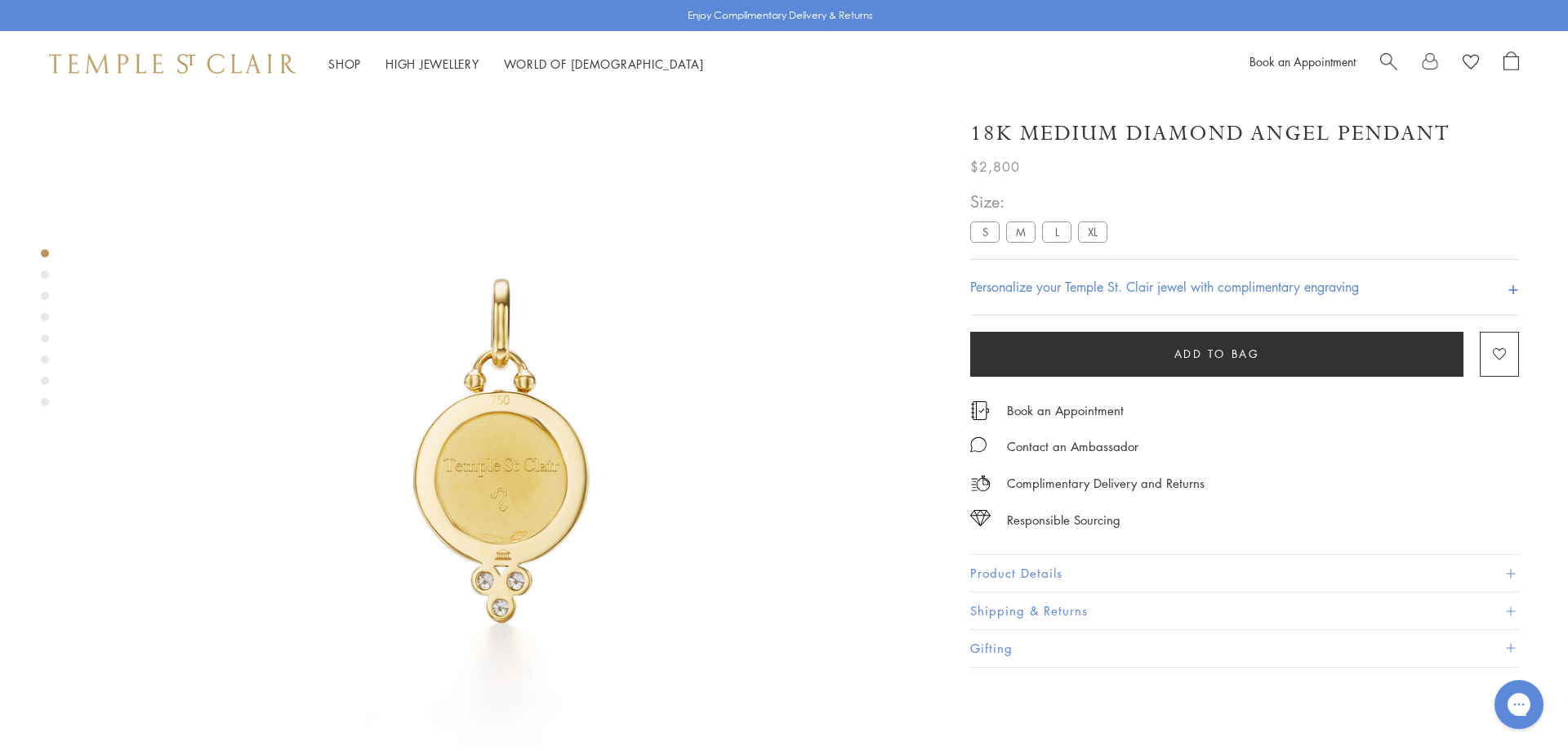
scroll to position [83, 0]
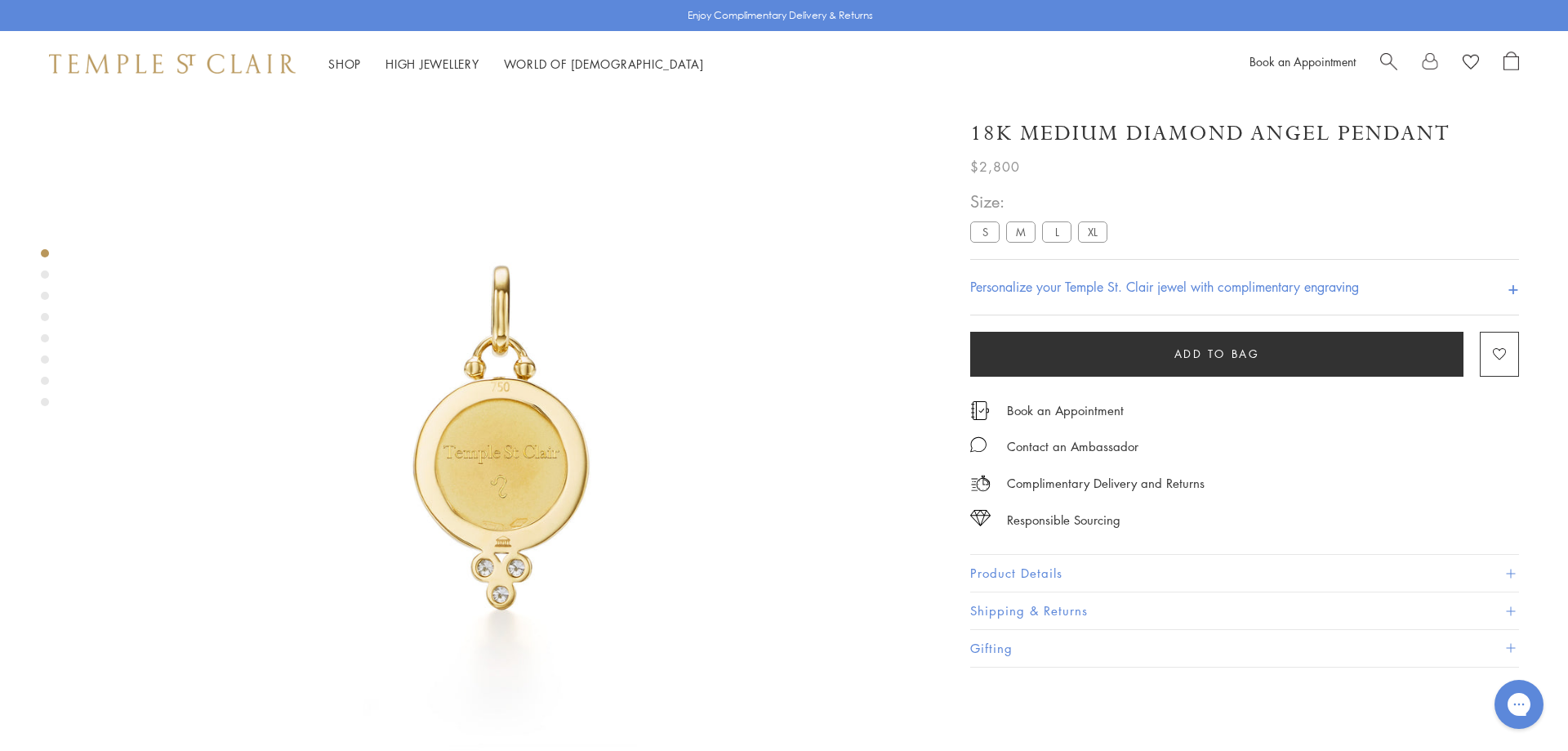
drag, startPoint x: 47, startPoint y: 328, endPoint x: 468, endPoint y: 450, distance: 438.3
click at [468, 450] on div at bounding box center [490, 435] width 980 height 846
click at [468, 450] on img at bounding box center [506, 438] width 850 height 850
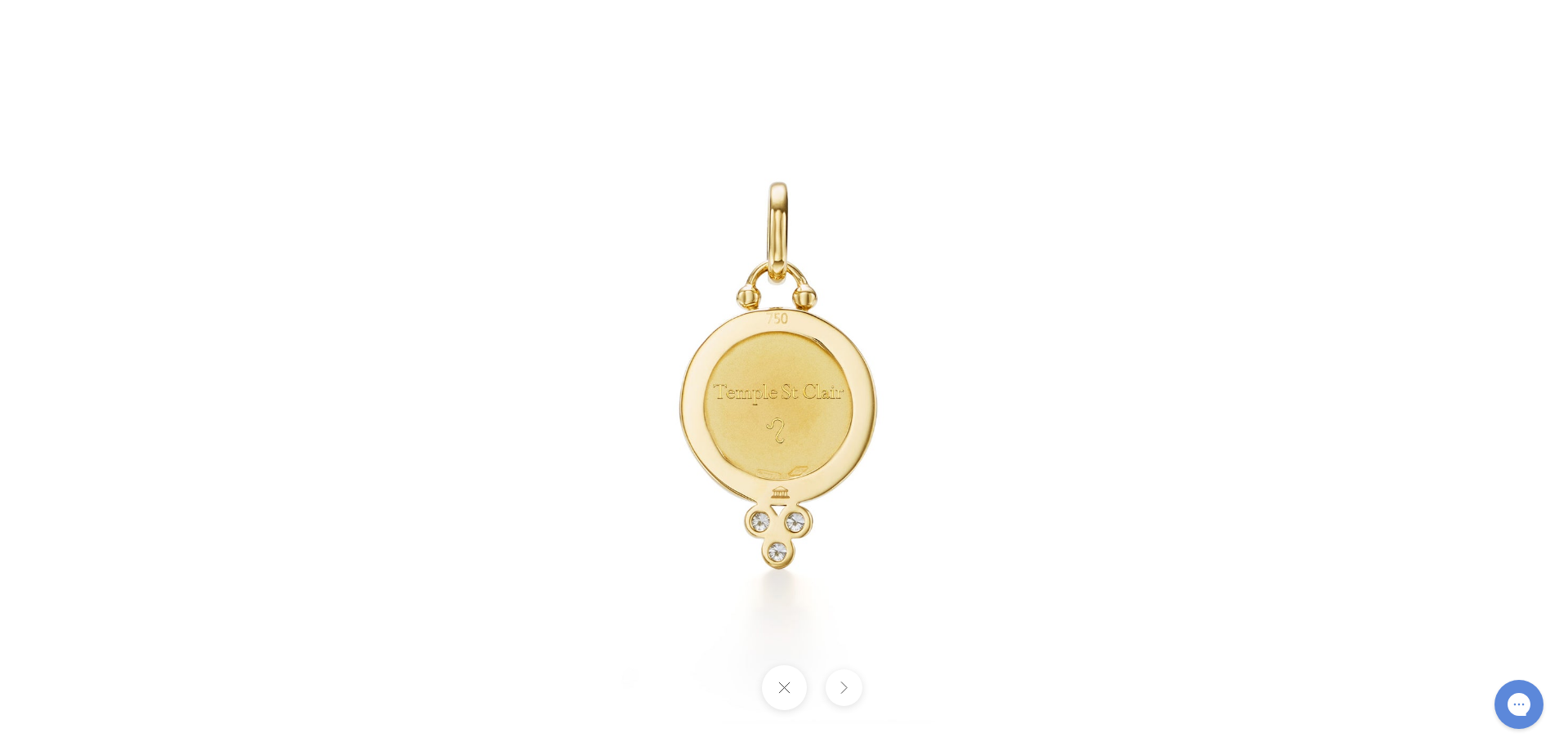
click at [604, 451] on div at bounding box center [1304, 376] width 1996 height 956
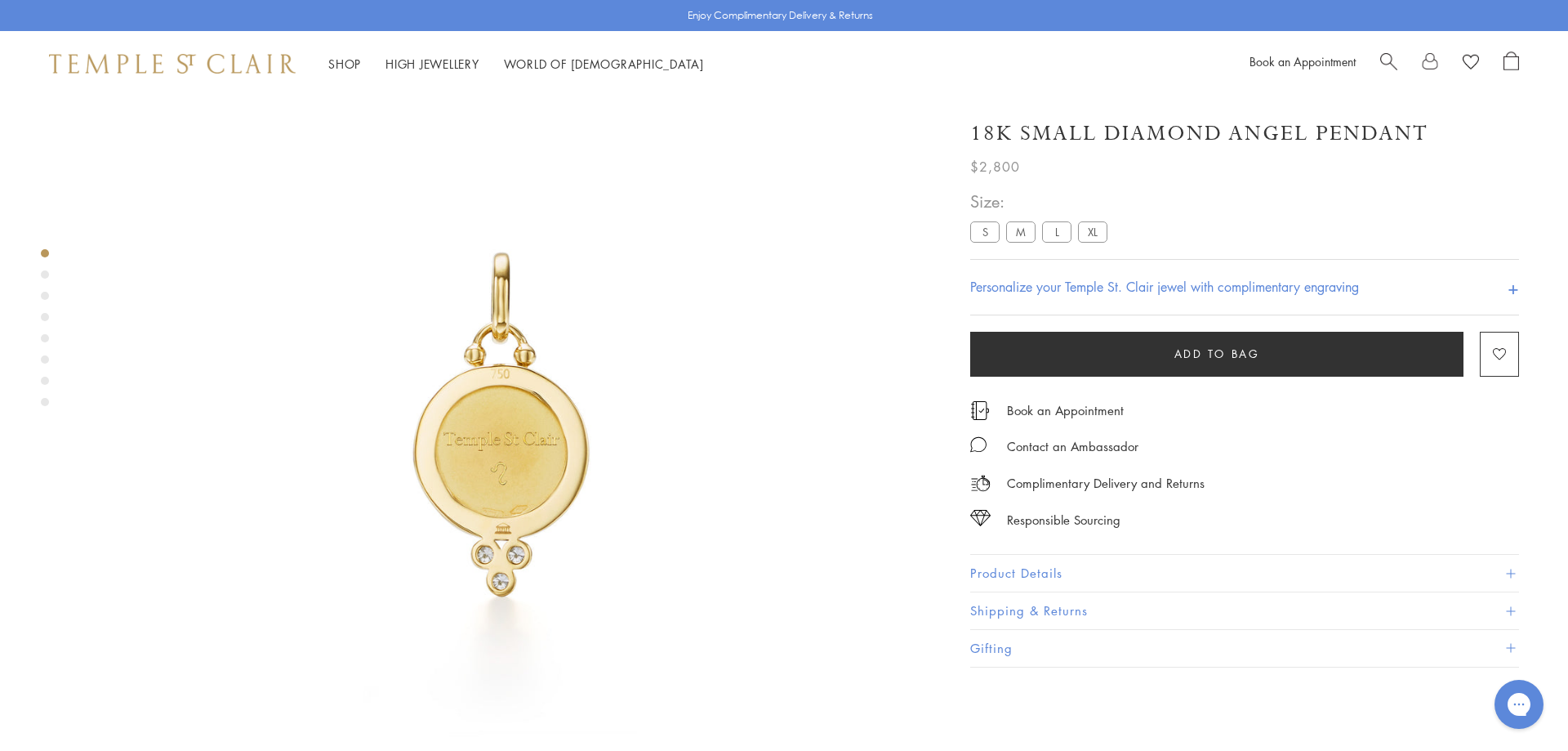
click at [48, 272] on div "Product gallery navigation" at bounding box center [45, 275] width 8 height 8
click at [47, 297] on div "Product gallery navigation" at bounding box center [45, 296] width 8 height 8
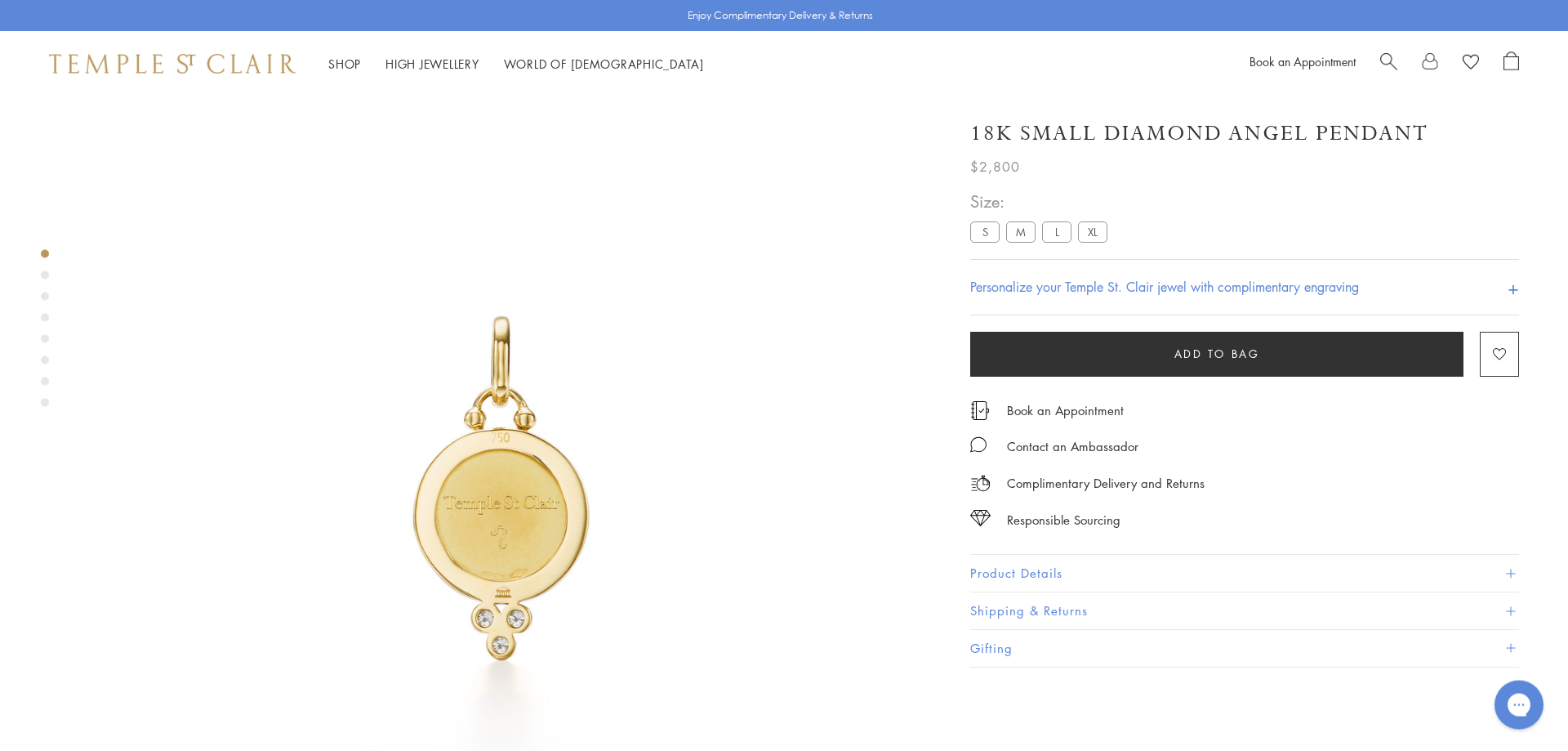
scroll to position [31, 0]
click at [47, 338] on div "Product gallery navigation" at bounding box center [45, 339] width 8 height 8
click at [46, 356] on div "Product gallery navigation" at bounding box center [45, 360] width 8 height 8
click at [46, 381] on div "Product gallery navigation" at bounding box center [45, 381] width 8 height 8
click at [46, 395] on div "Product gallery navigation" at bounding box center [45, 332] width 8 height 174
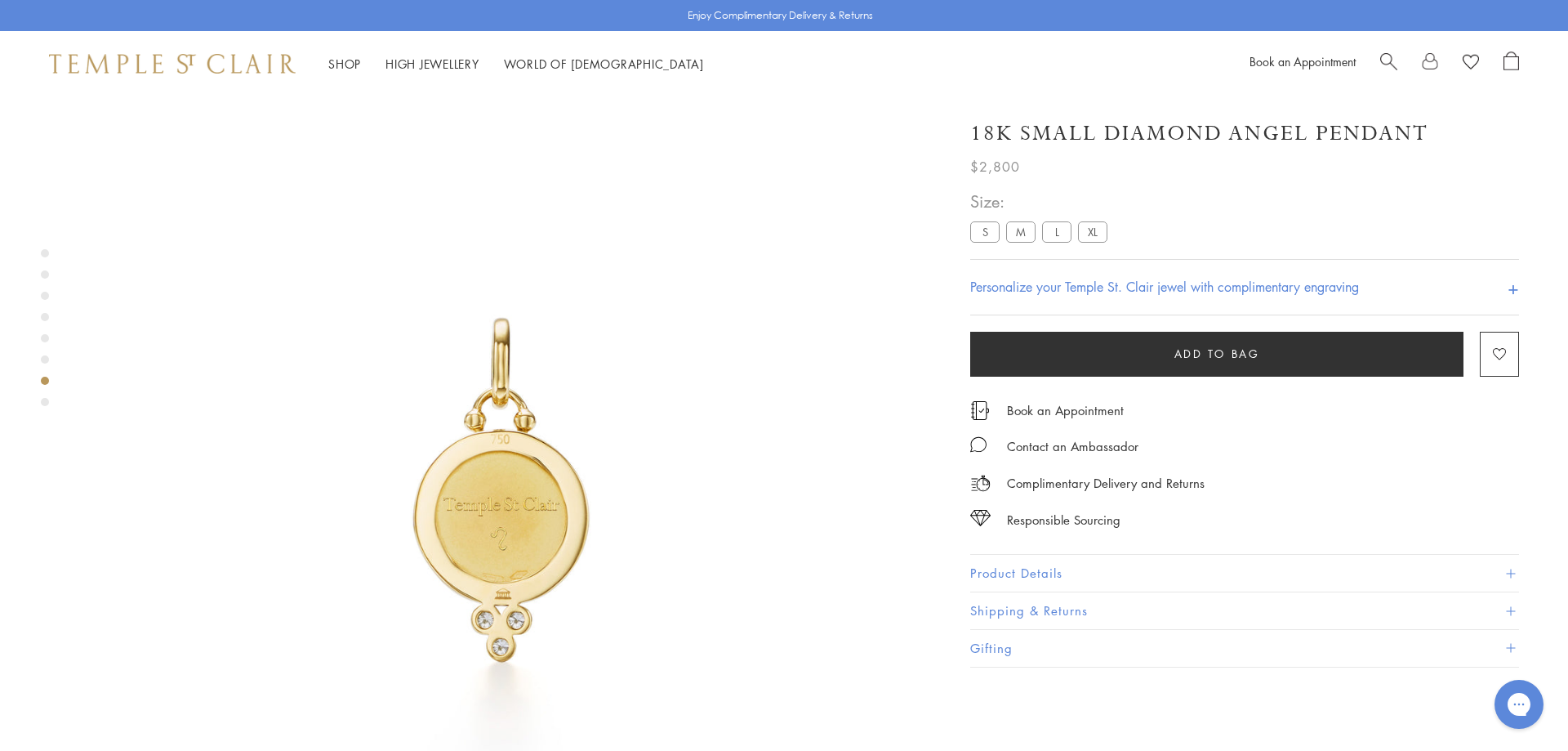
click at [46, 400] on div "Product gallery navigation" at bounding box center [45, 402] width 8 height 8
click at [38, 245] on div at bounding box center [490, 488] width 980 height 846
drag, startPoint x: 1565, startPoint y: 130, endPoint x: 1567, endPoint y: 302, distance: 172.0
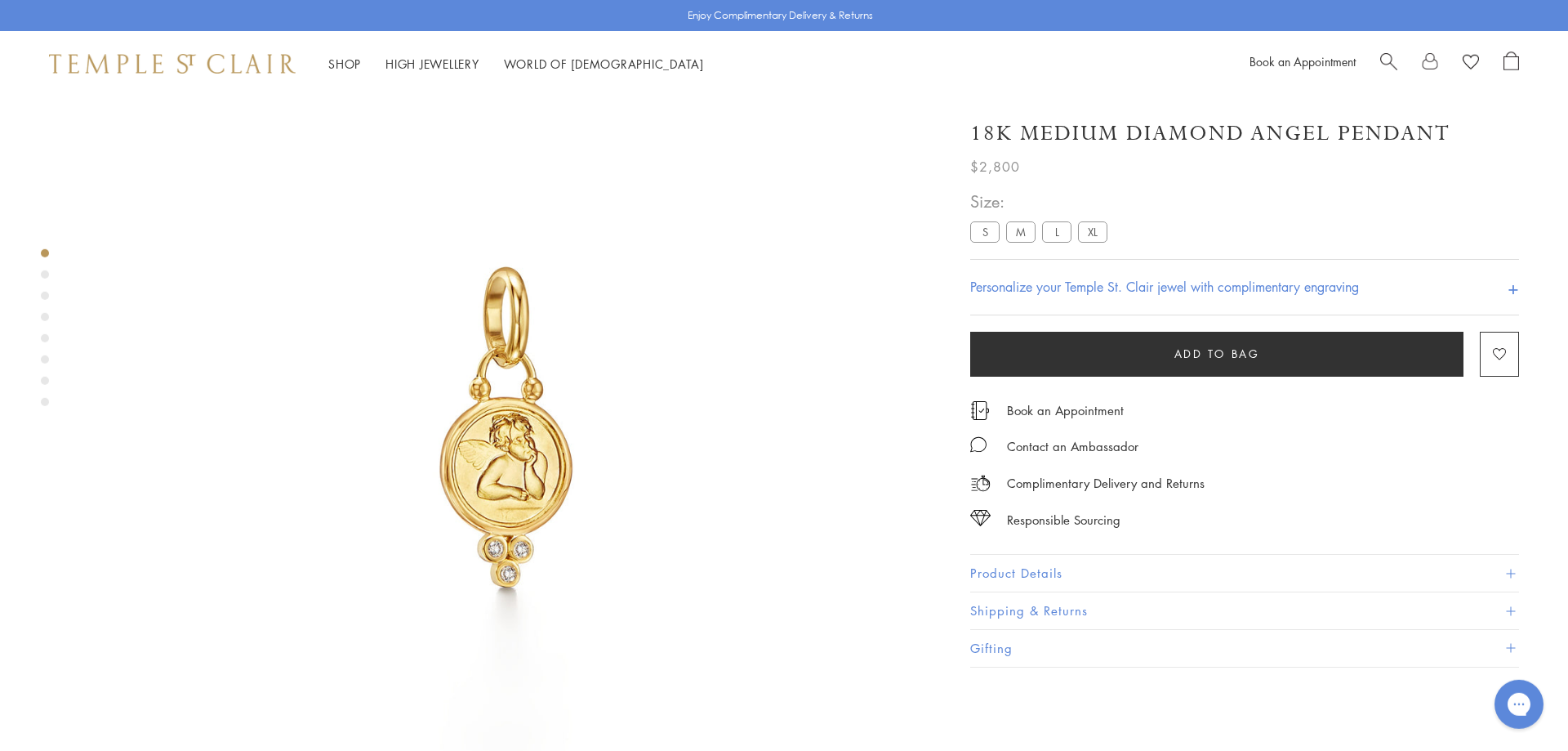
scroll to position [97, 0]
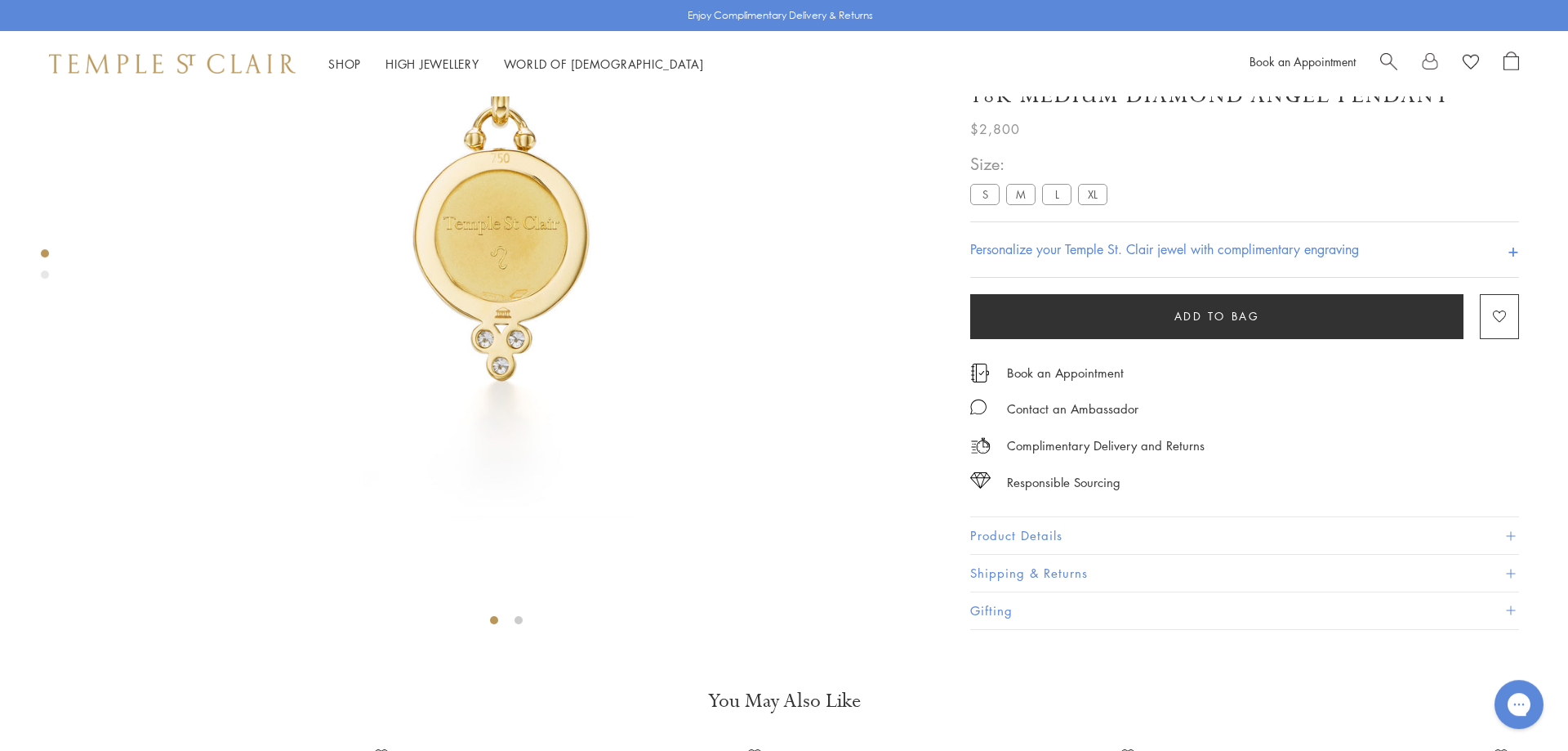
scroll to position [308, 0]
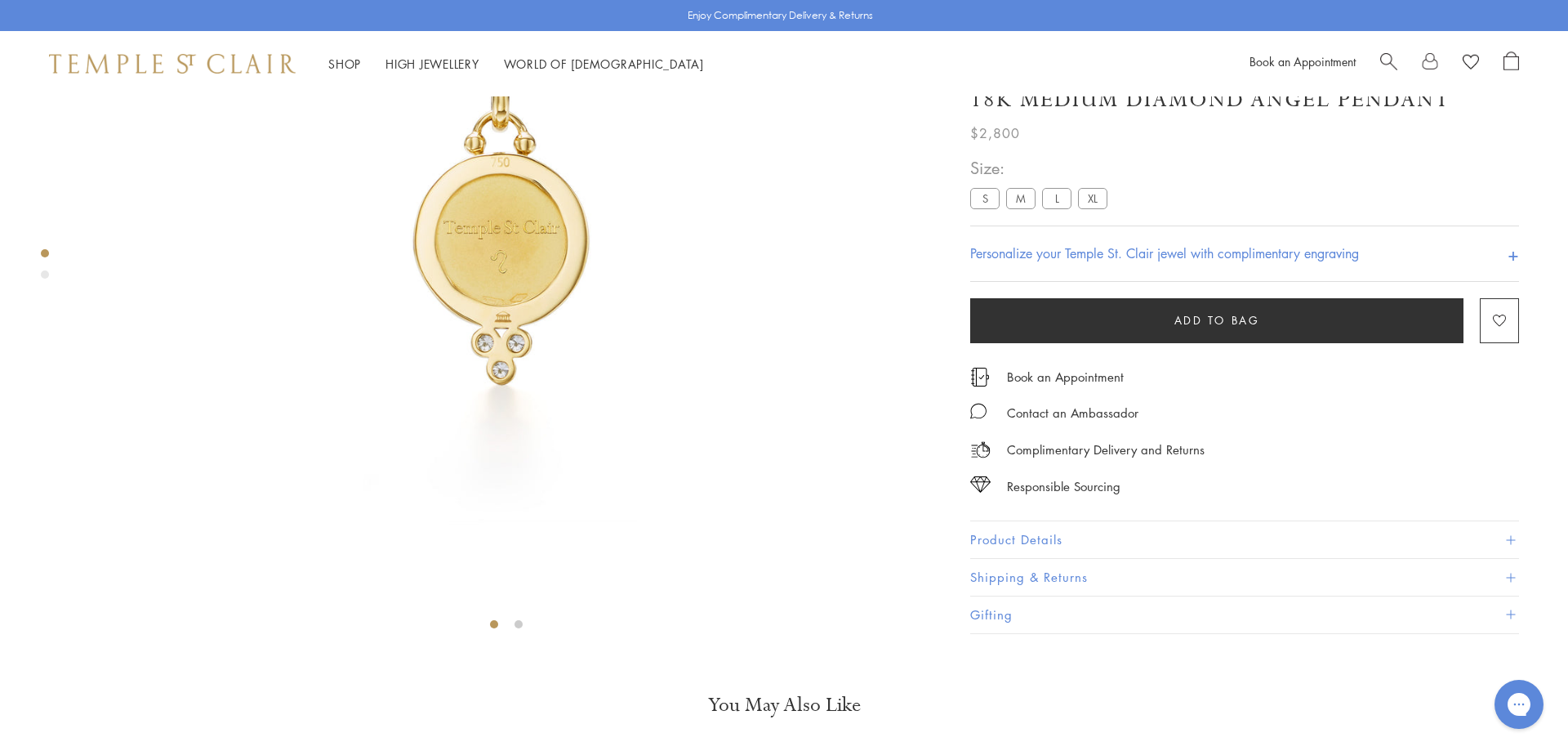
click at [1507, 544] on span at bounding box center [1510, 540] width 9 height 9
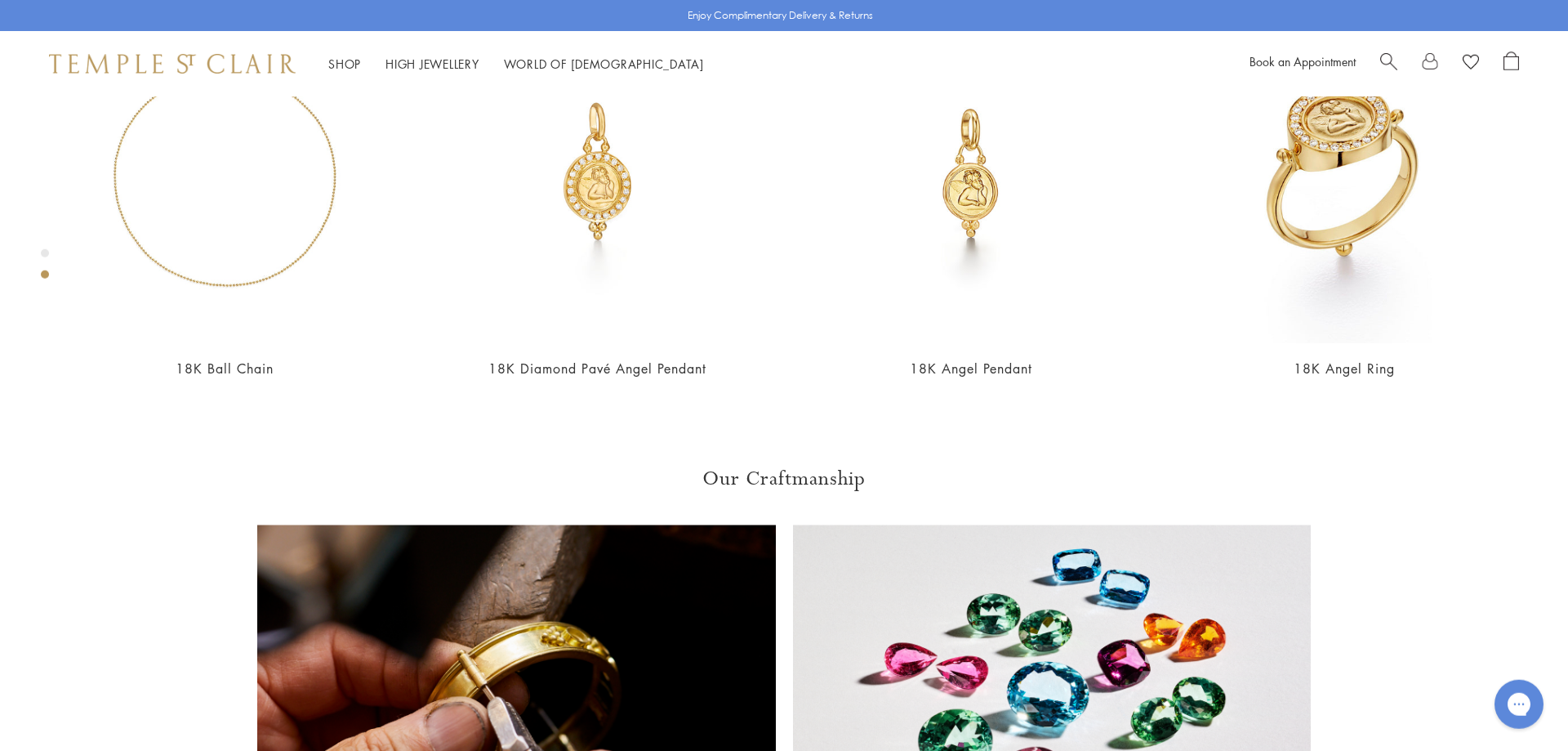
scroll to position [1062, 3]
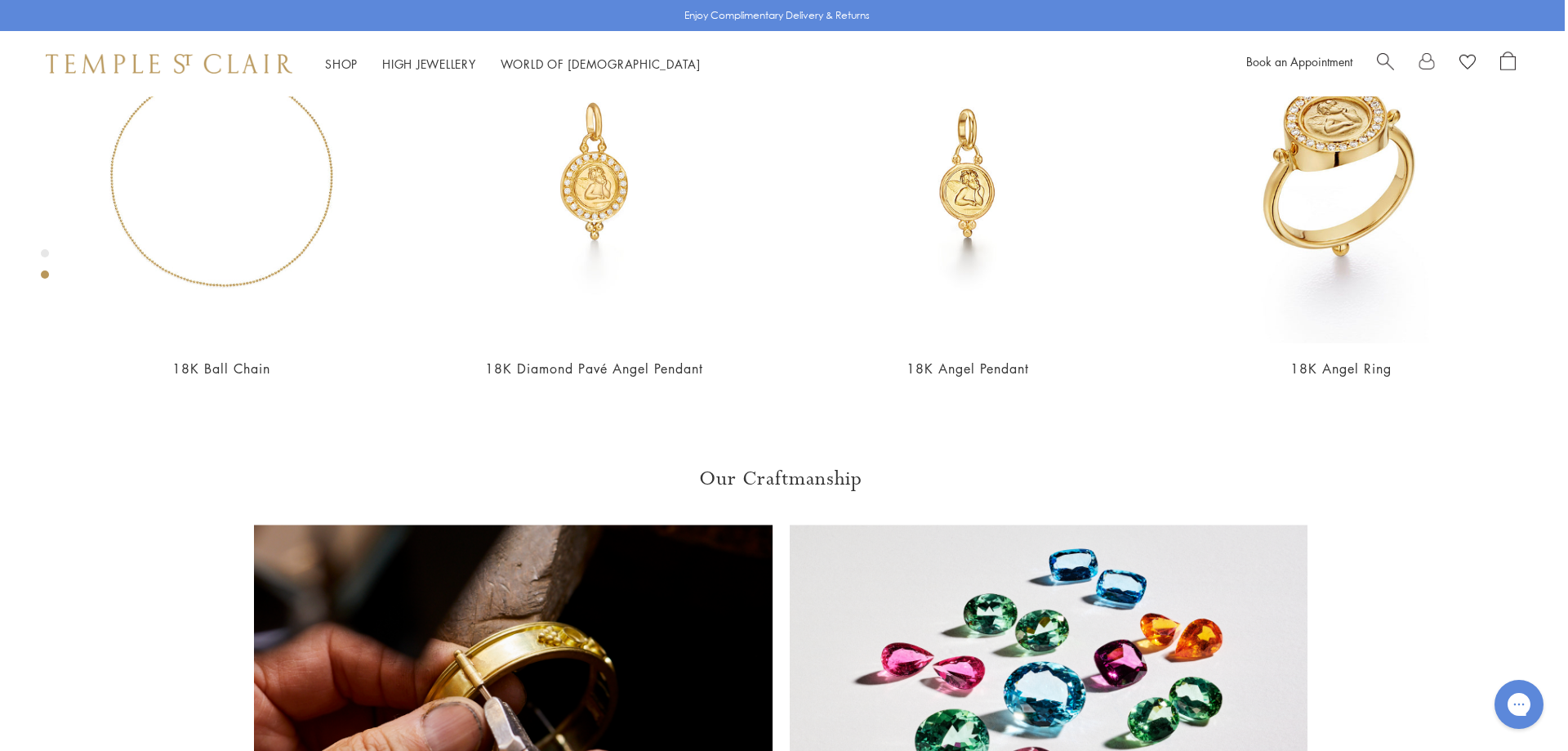
drag, startPoint x: 1555, startPoint y: 300, endPoint x: 1330, endPoint y: 591, distance: 367.8
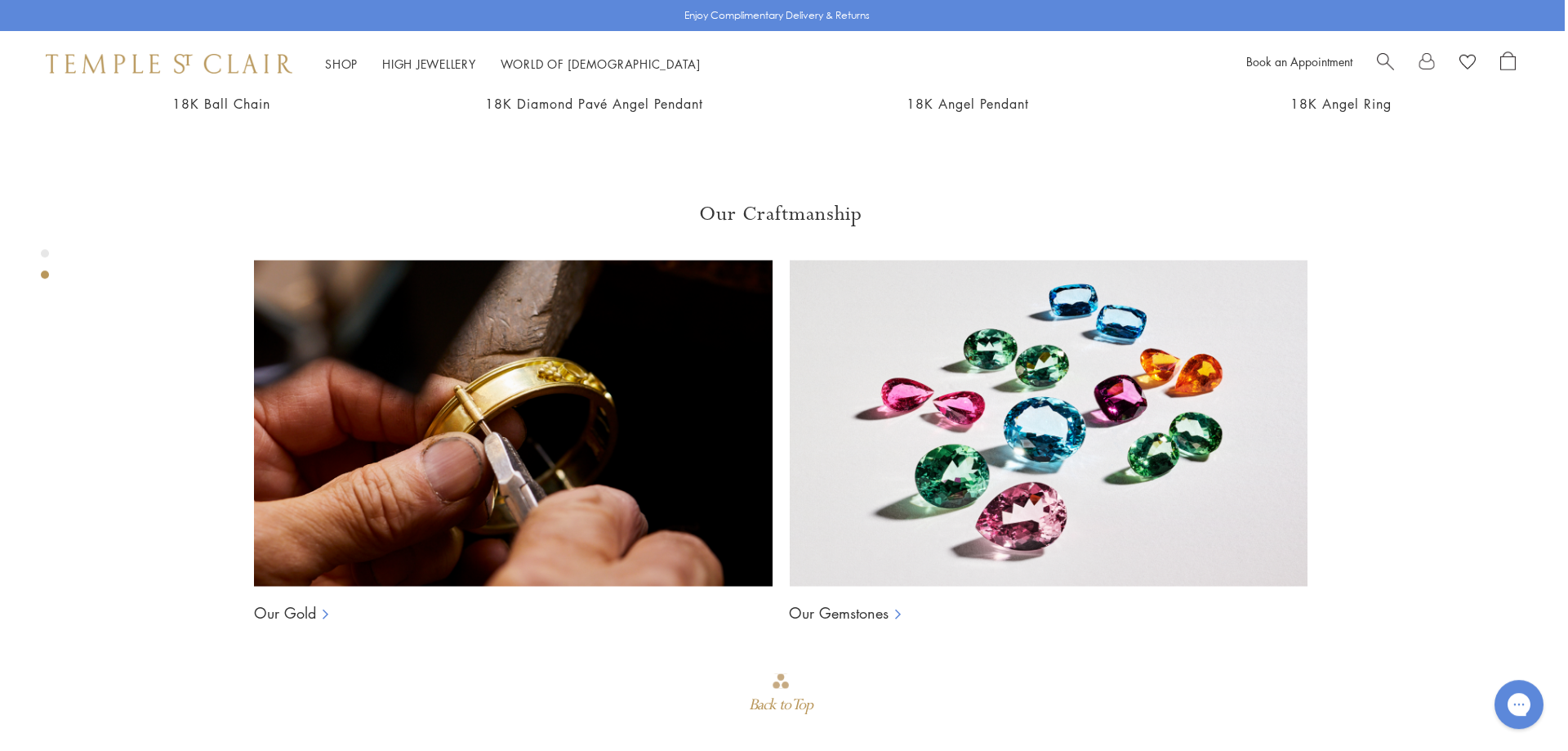
scroll to position [1323, 3]
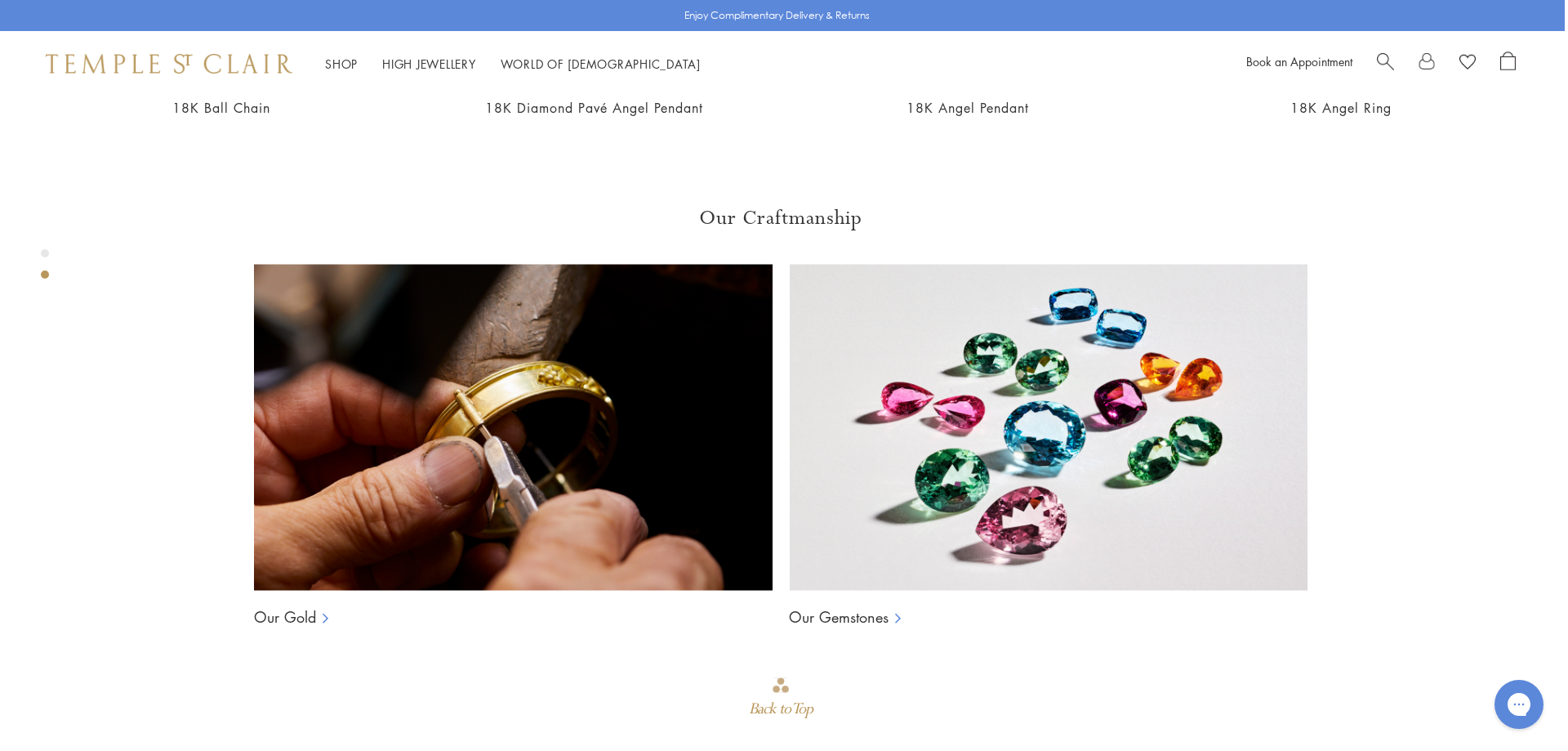
drag, startPoint x: 1063, startPoint y: 335, endPoint x: 993, endPoint y: 344, distance: 70.6
copy p "AP14-DIGRN"
drag, startPoint x: 1152, startPoint y: 120, endPoint x: 1052, endPoint y: 142, distance: 102.4
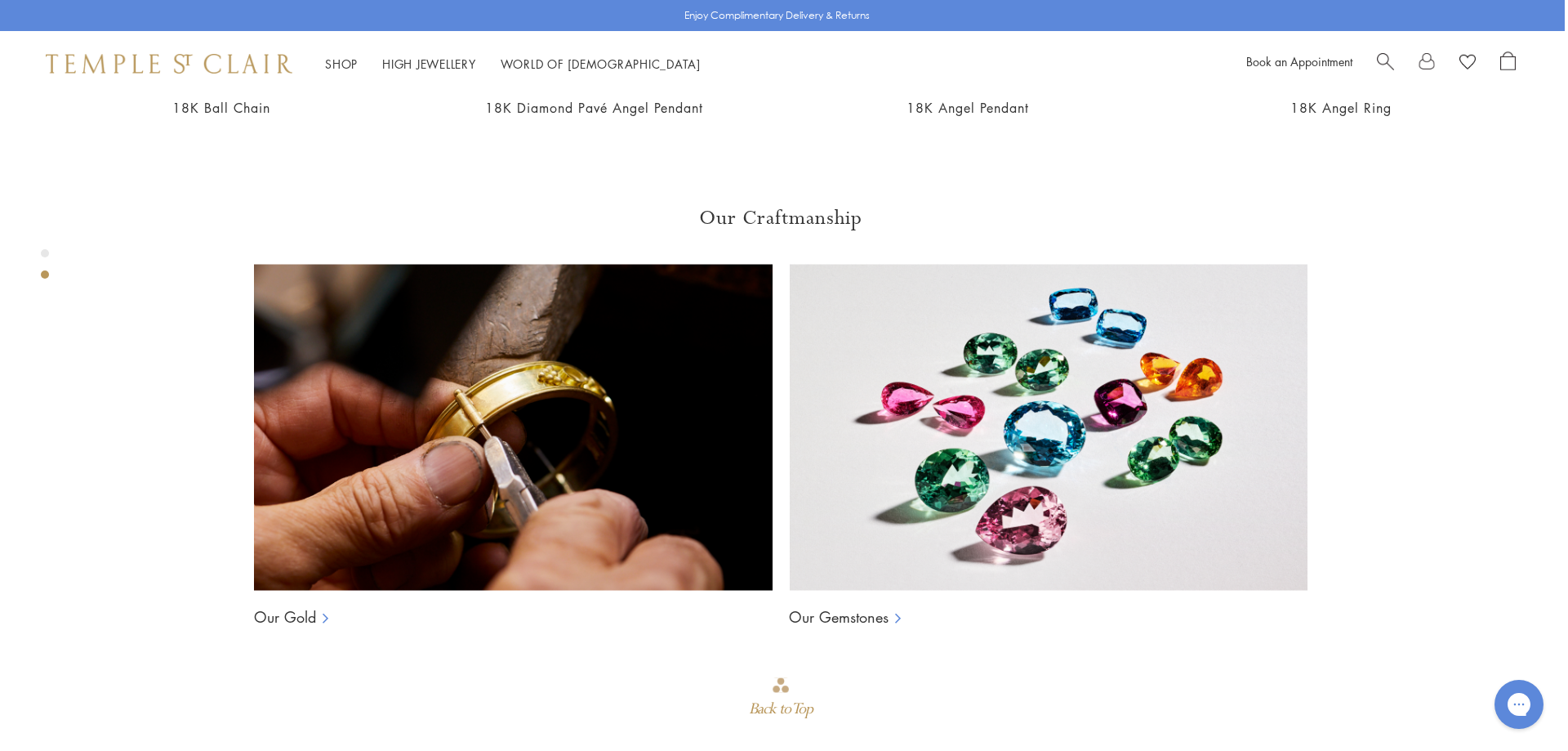
copy p "Modeled after the cherubs in The Sistine [PERSON_NAME] by Renaissance [PERSON_N…"
drag, startPoint x: 1237, startPoint y: 262, endPoint x: 1014, endPoint y: 254, distance: 223.1
copy li "Length: 2.7cm/1.0"; Width: 1.5cm/0.6""
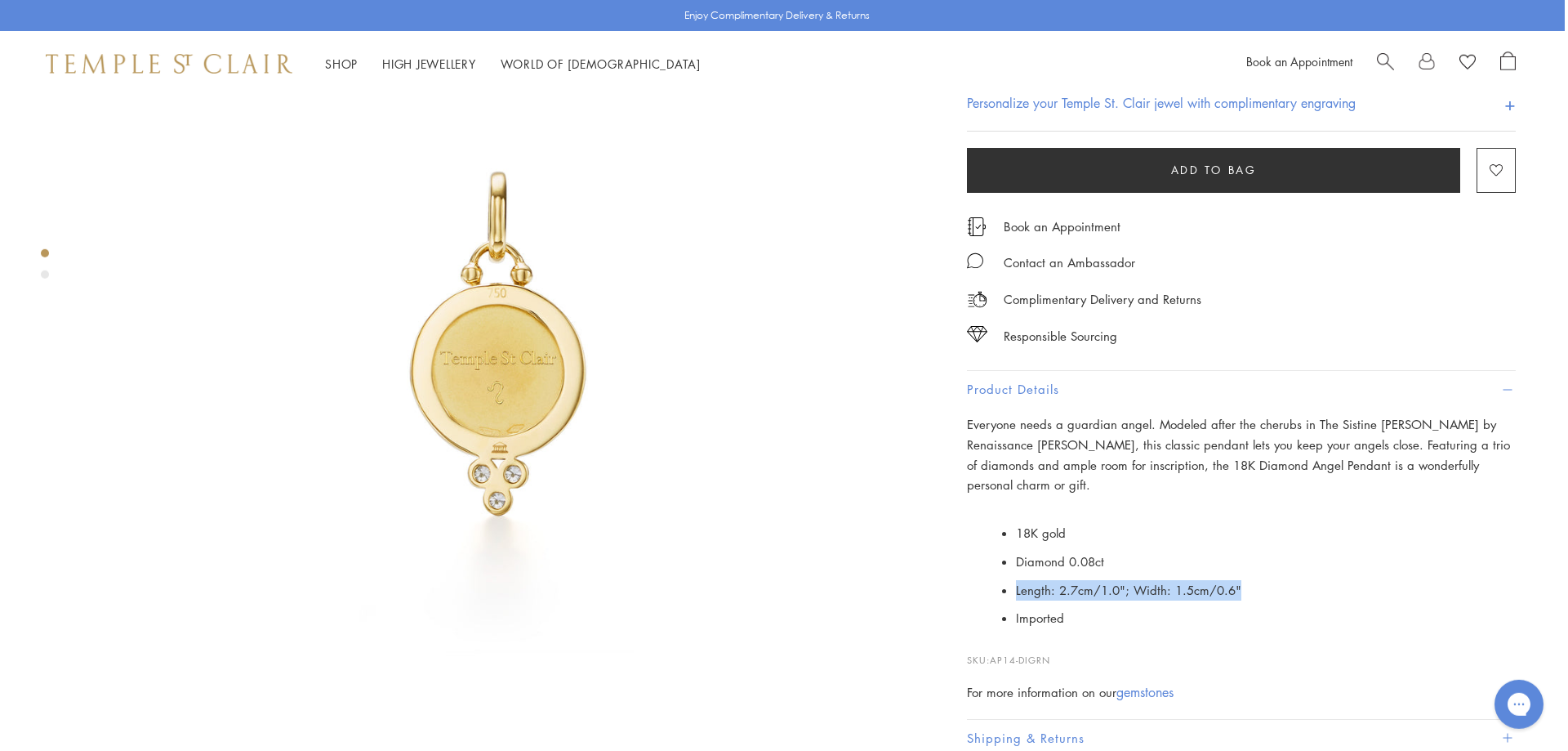
scroll to position [48, 3]
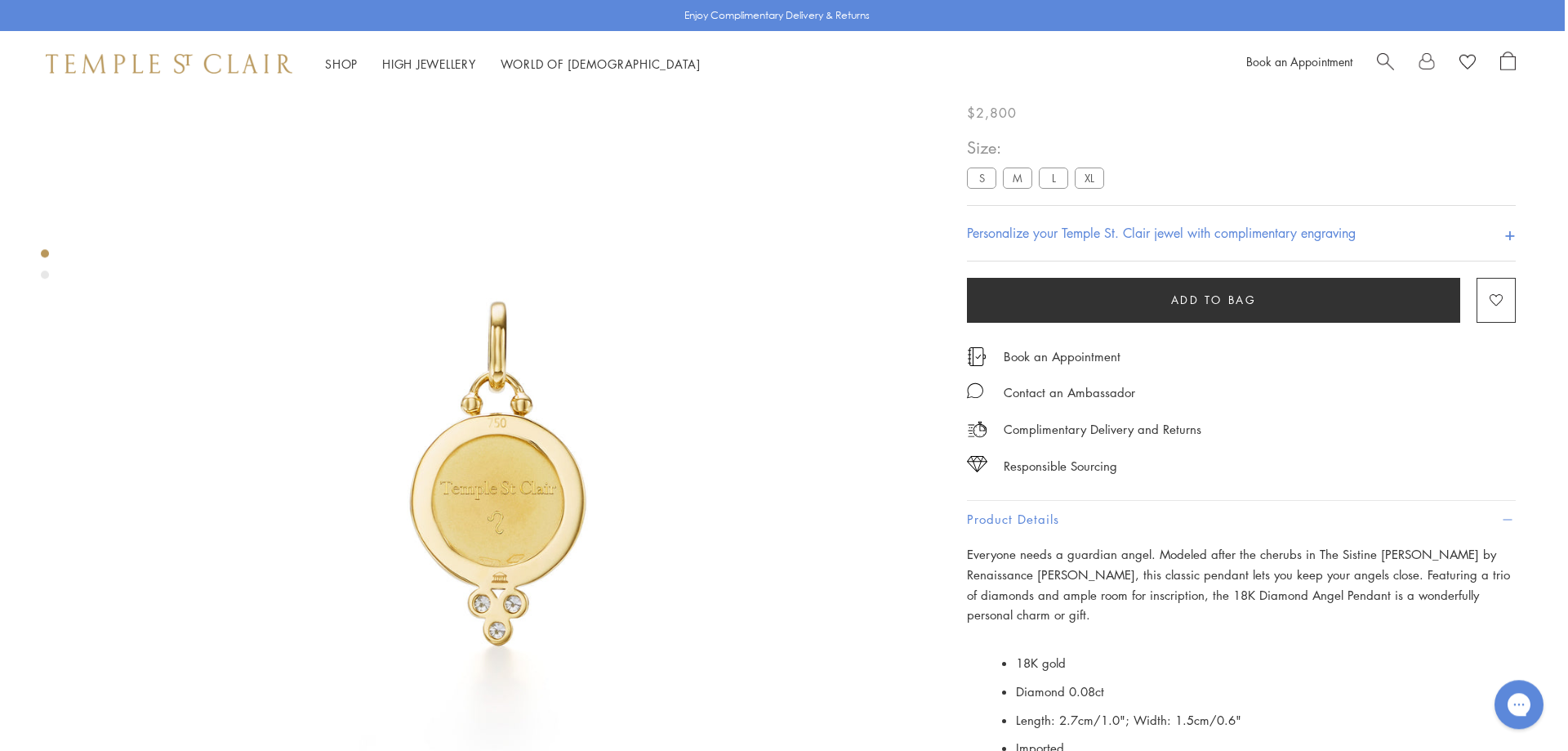
click at [987, 188] on label "S" at bounding box center [981, 177] width 30 height 20
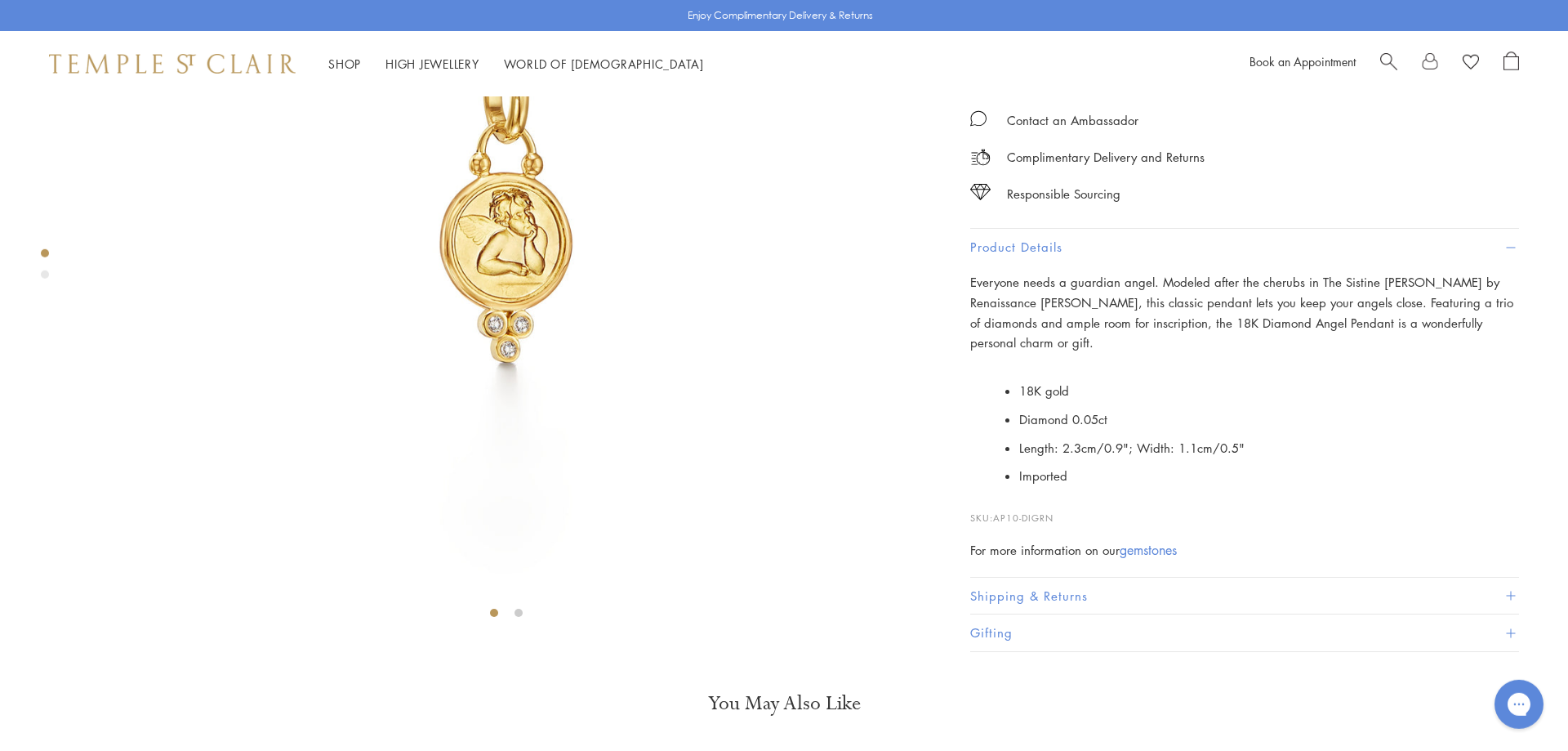
scroll to position [344, 0]
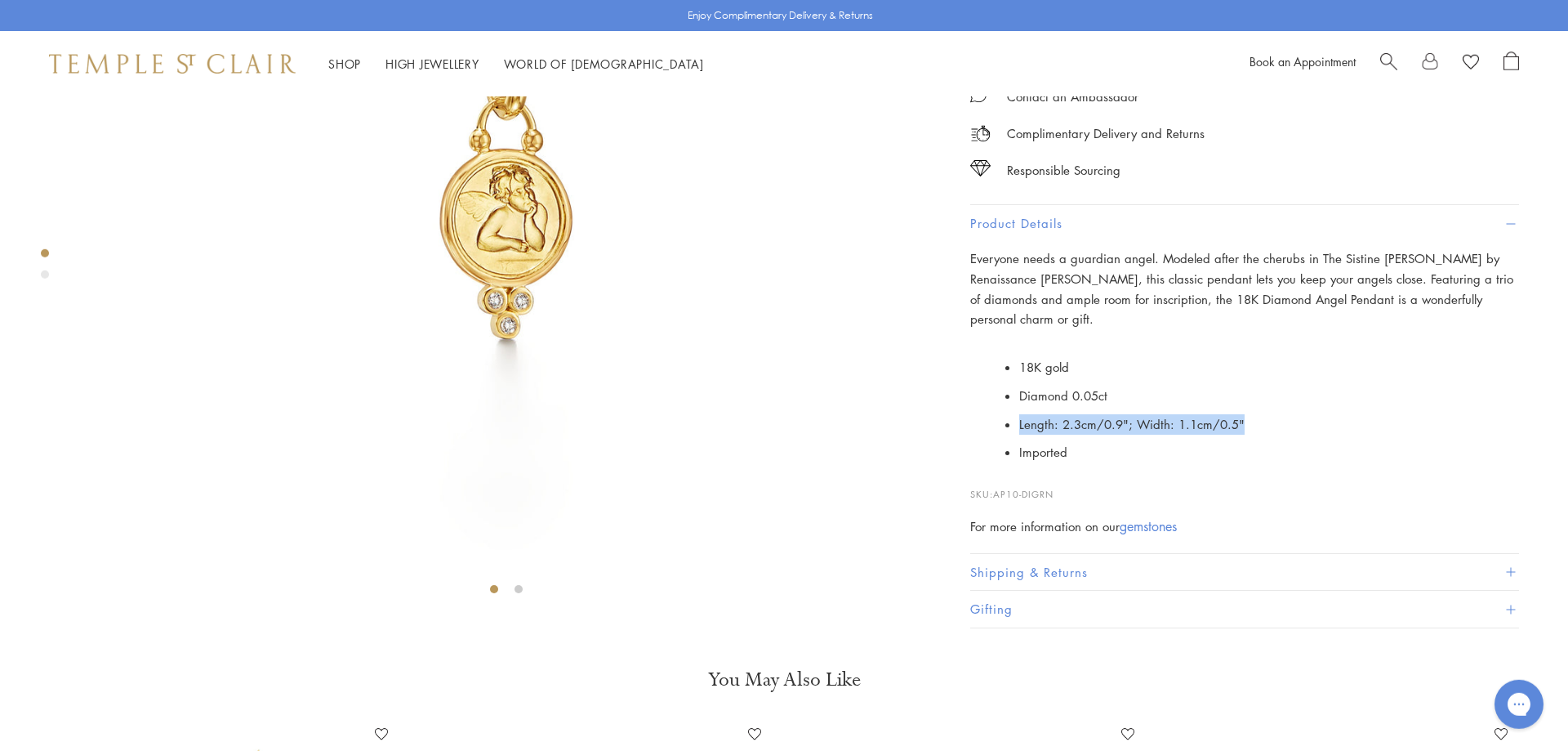
drag, startPoint x: 1134, startPoint y: 559, endPoint x: 1021, endPoint y: 542, distance: 114.3
click at [1021, 439] on li "Length: 2.3cm/0.9"; Width: 1.1cm/0.5"" at bounding box center [1269, 424] width 499 height 29
copy li "Length: 2.3cm/0.9"; Width: 1.1cm/0.5""
